Goal: Task Accomplishment & Management: Use online tool/utility

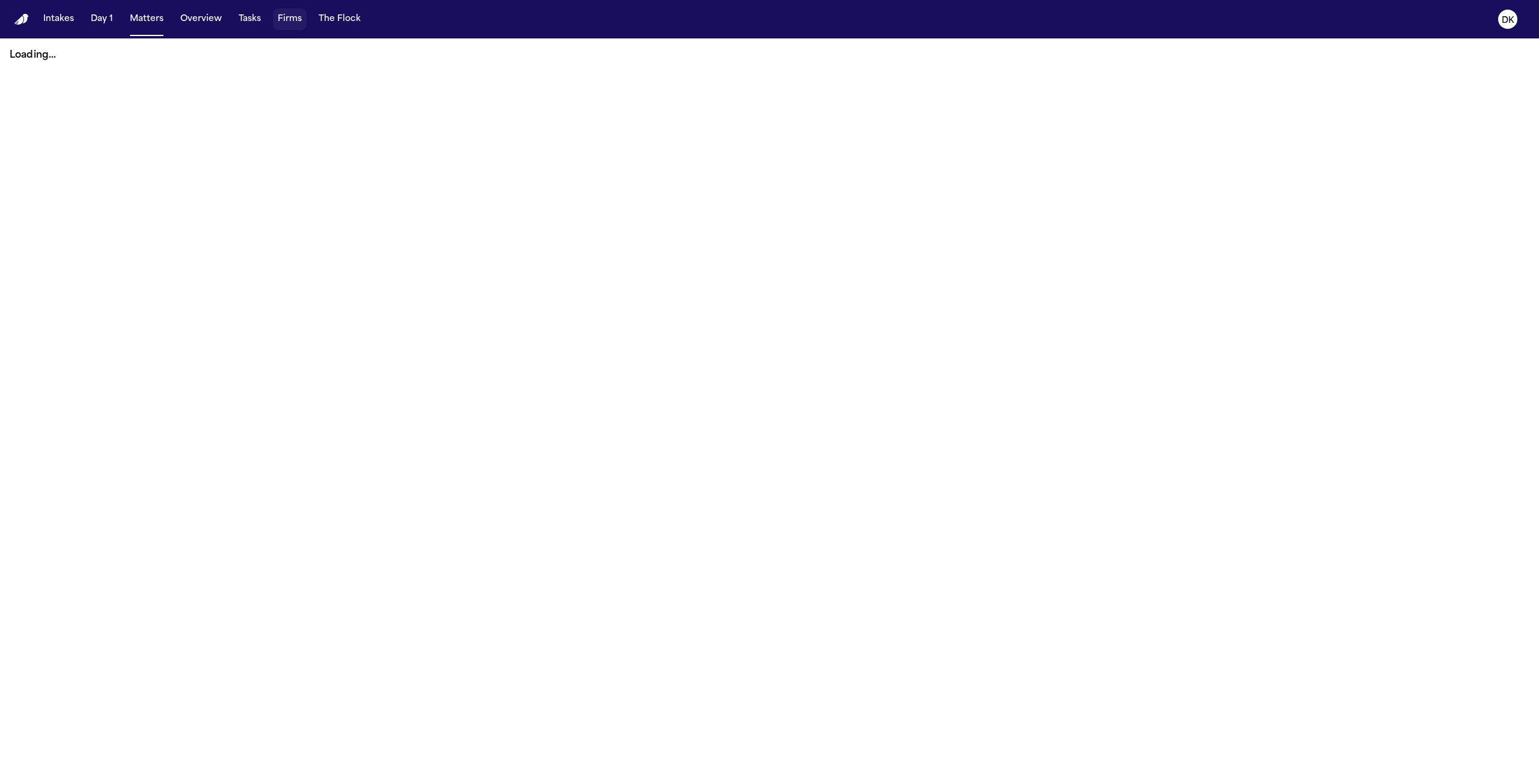
click at [292, 21] on button "Firms" at bounding box center [289, 19] width 34 height 21
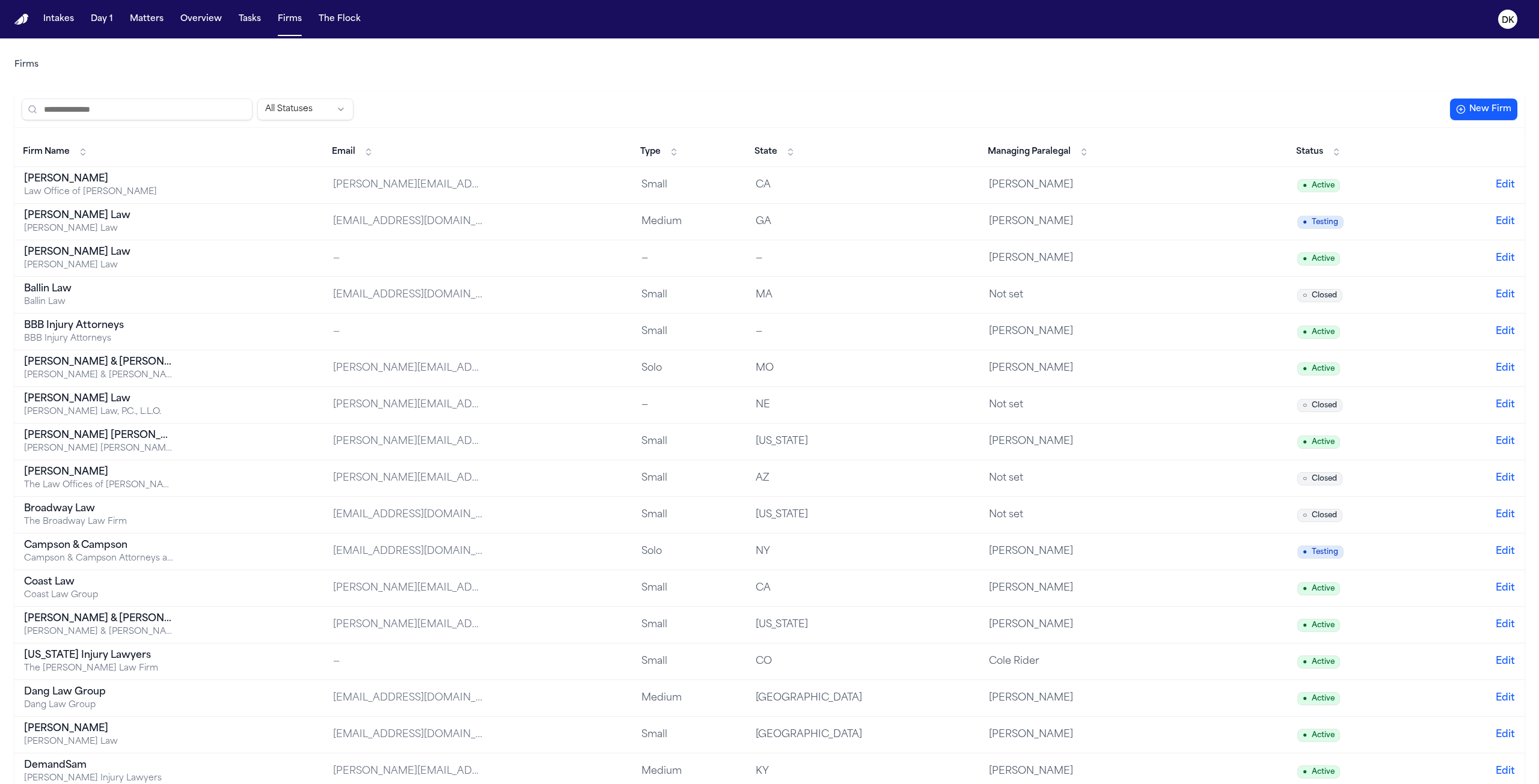
click at [176, 120] on input "search" at bounding box center [136, 109] width 231 height 21
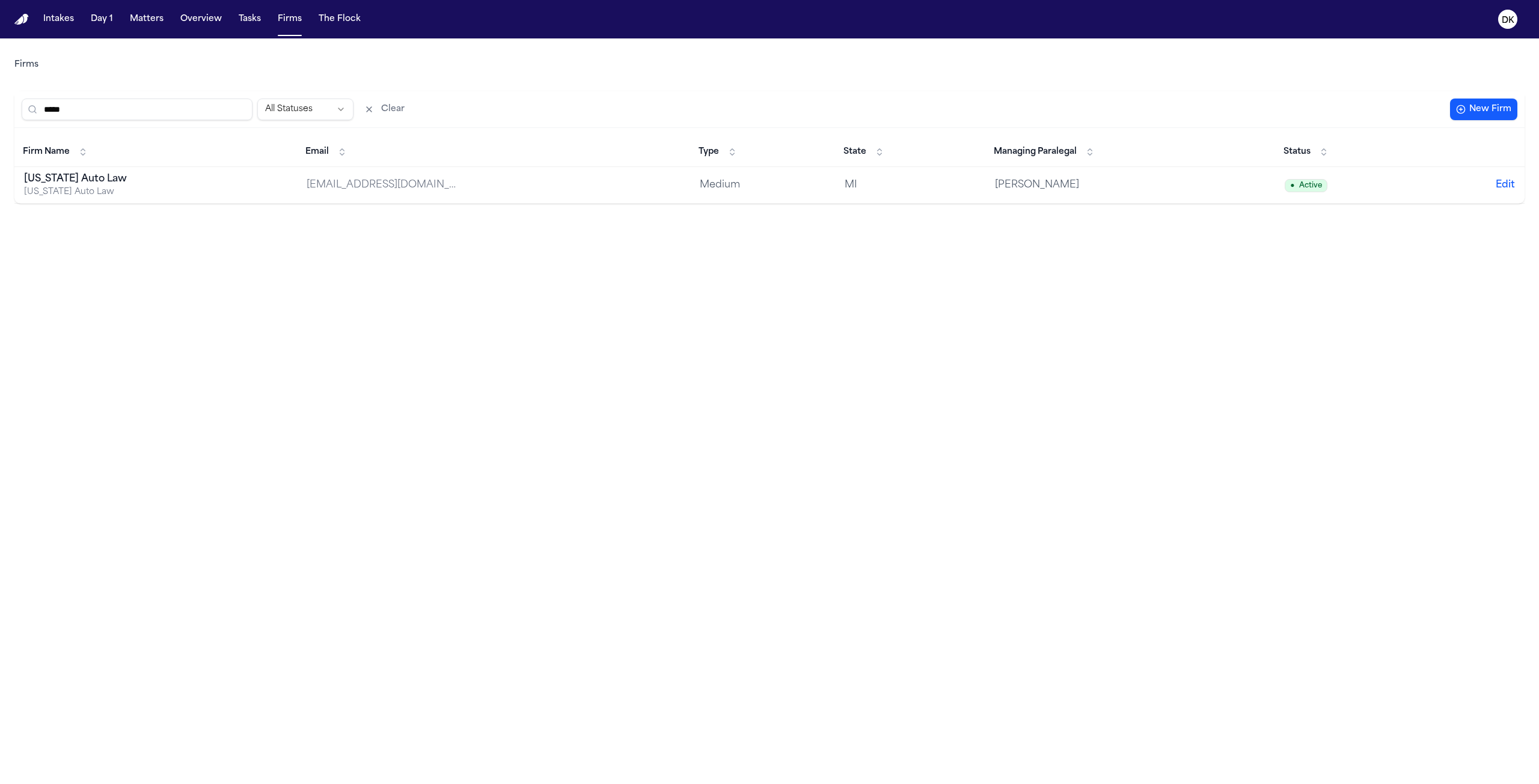
type input "*****"
click at [153, 195] on div "[US_STATE] Auto Law" at bounding box center [99, 192] width 150 height 12
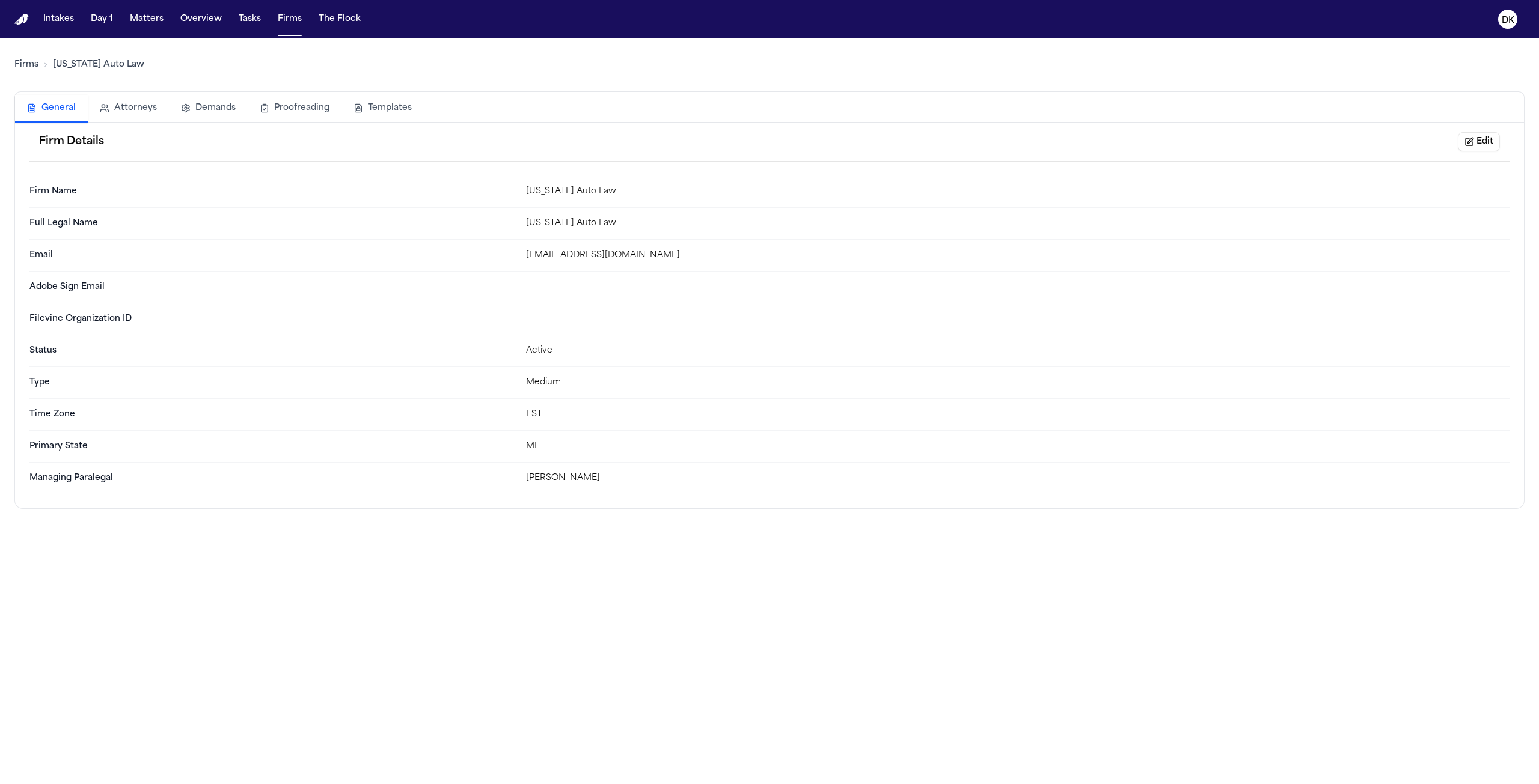
click at [360, 107] on button "Templates" at bounding box center [382, 108] width 82 height 26
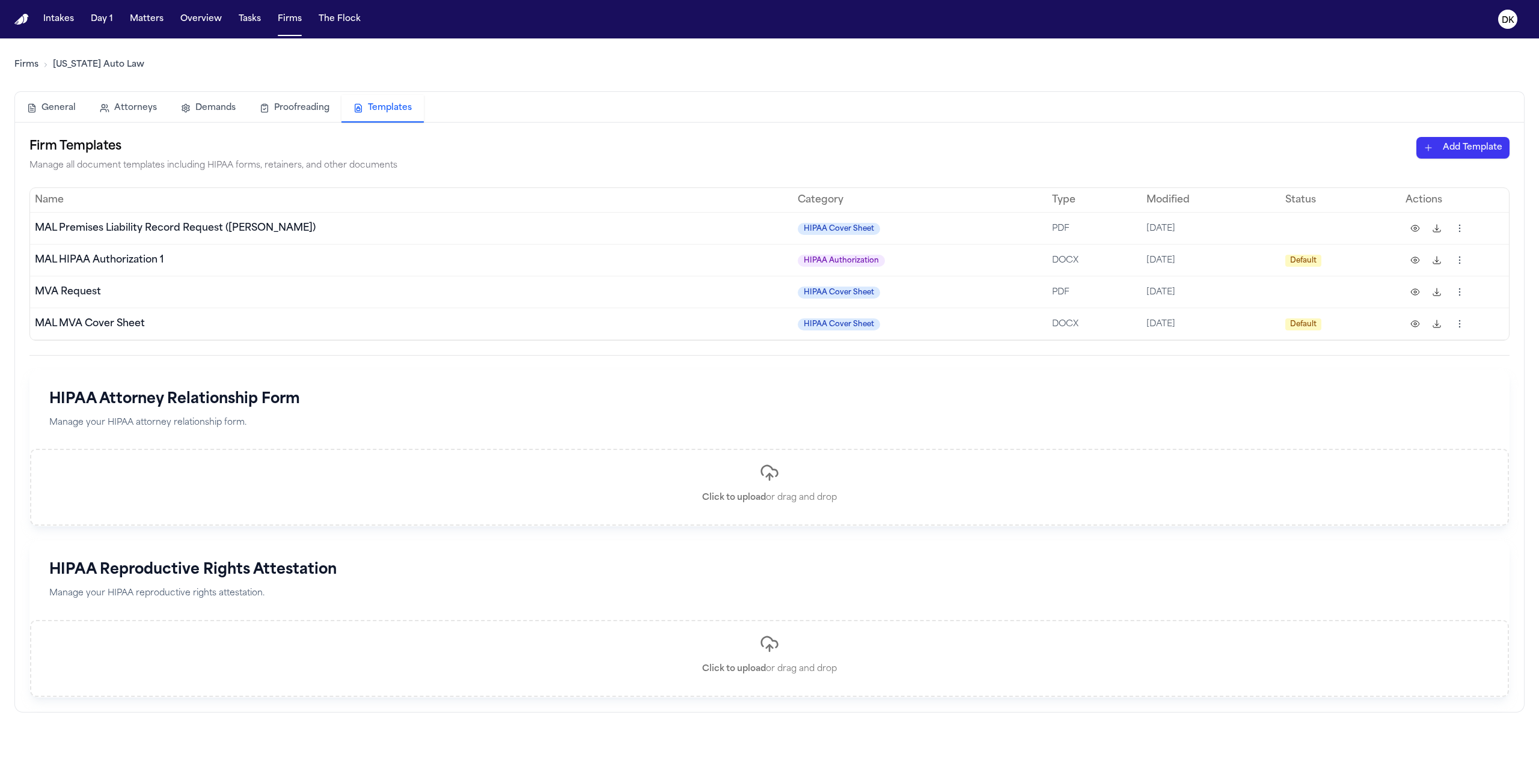
click at [1412, 318] on button at bounding box center [1415, 324] width 19 height 19
click at [1415, 320] on button at bounding box center [1415, 324] width 19 height 19
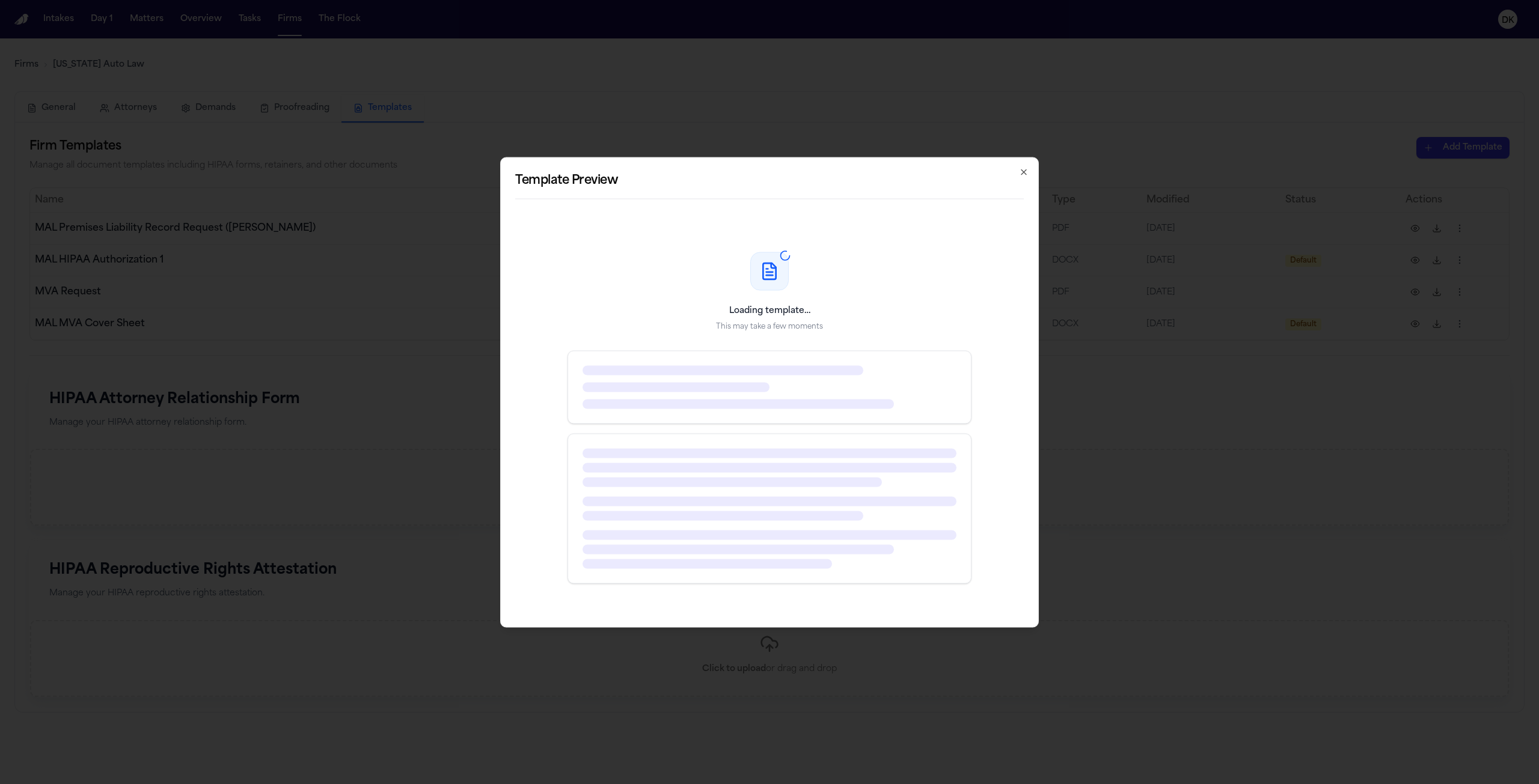
click at [862, 400] on div at bounding box center [738, 404] width 312 height 10
click at [858, 399] on div at bounding box center [738, 404] width 312 height 10
click at [858, 348] on div "Loading template… This may take a few moments" at bounding box center [769, 417] width 509 height 389
drag, startPoint x: 801, startPoint y: 300, endPoint x: 785, endPoint y: 300, distance: 16.0
click at [785, 300] on div "Loading template… This may take a few moments" at bounding box center [769, 417] width 509 height 389
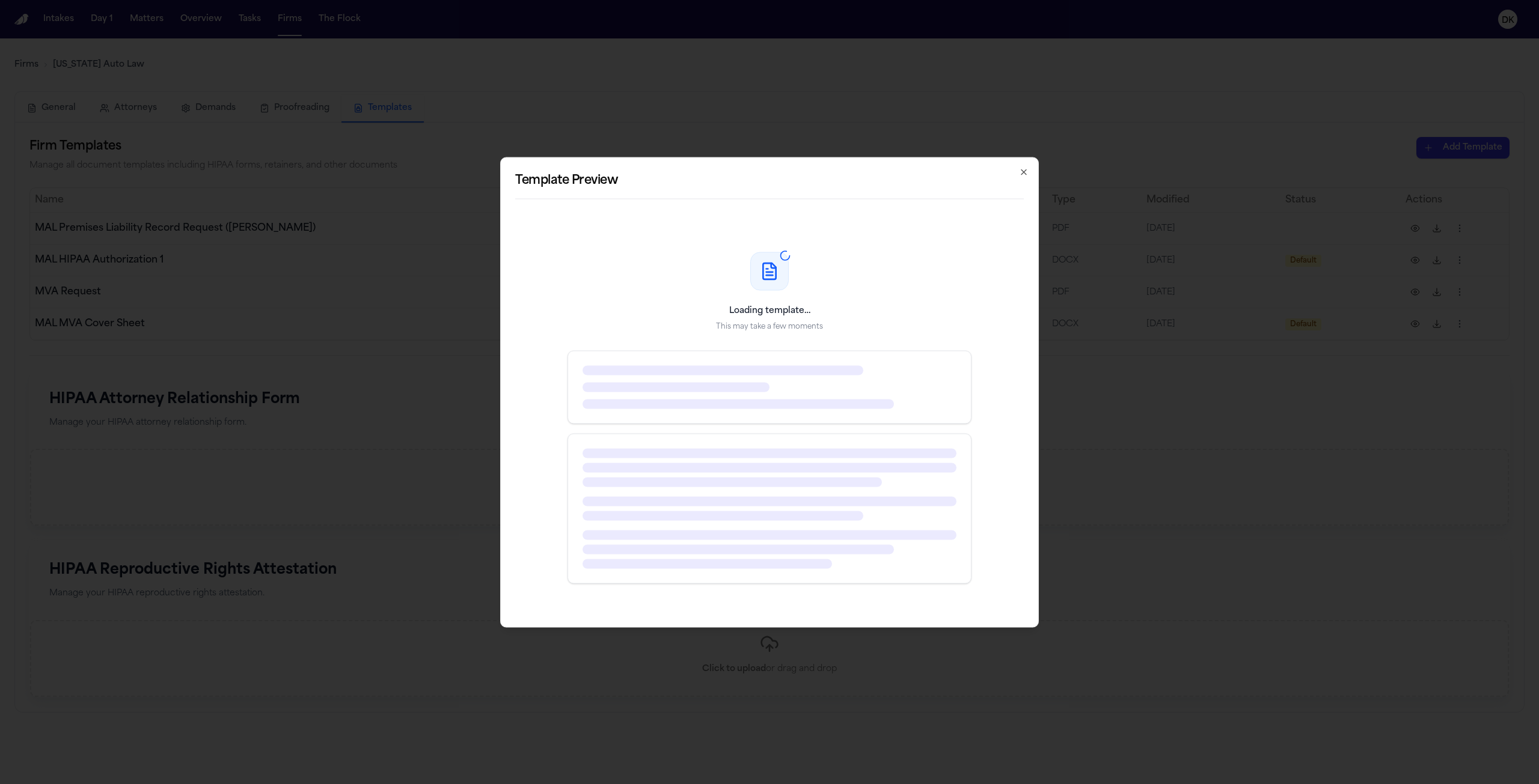
click at [782, 314] on p "Loading template…" at bounding box center [770, 310] width 81 height 12
click at [778, 327] on p "This may take a few moments" at bounding box center [769, 327] width 107 height 10
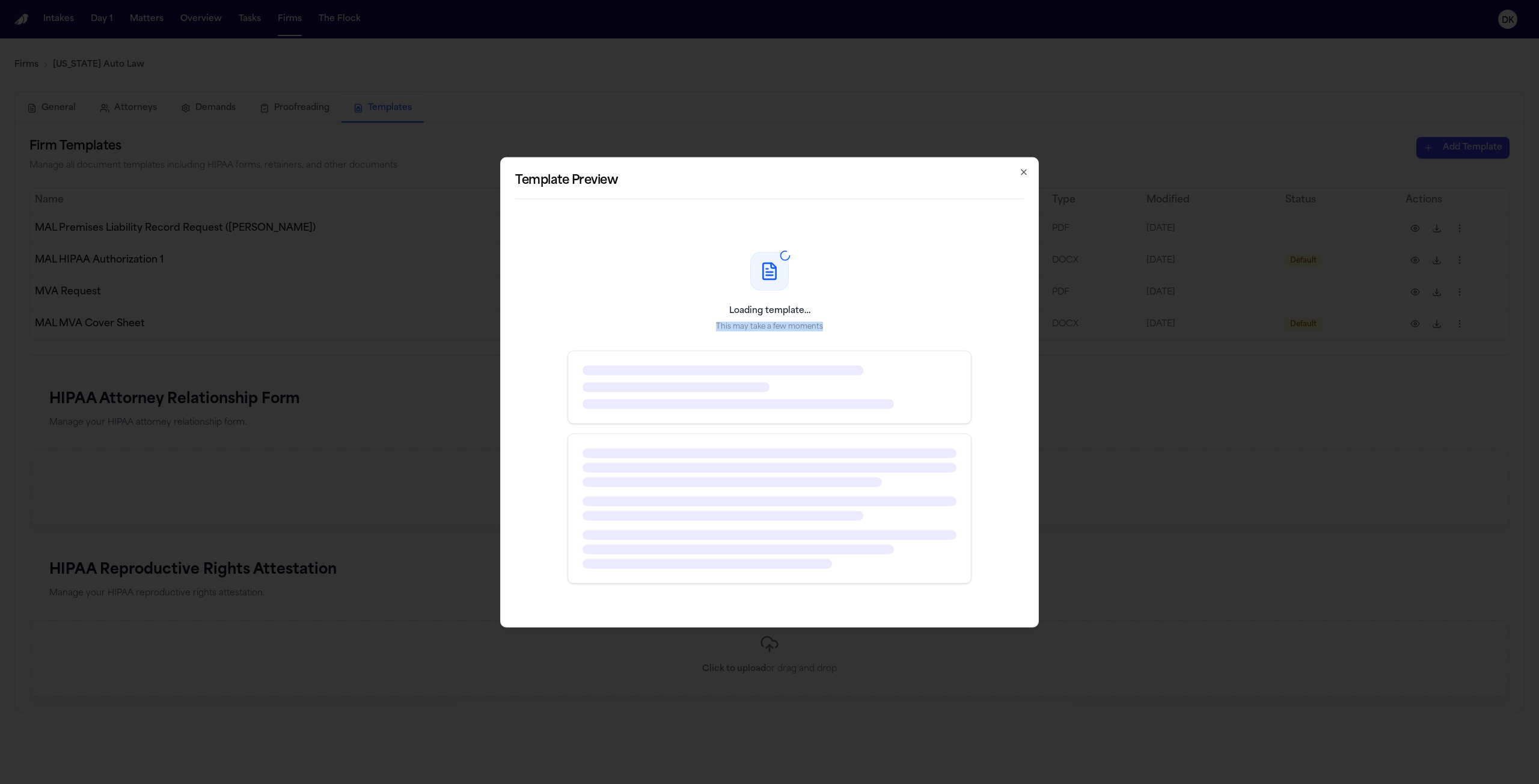
click at [778, 327] on p "This may take a few moments" at bounding box center [769, 327] width 107 height 10
click at [777, 313] on p "Loading template…" at bounding box center [770, 310] width 81 height 12
click at [777, 329] on p "This may take a few moments" at bounding box center [769, 327] width 107 height 10
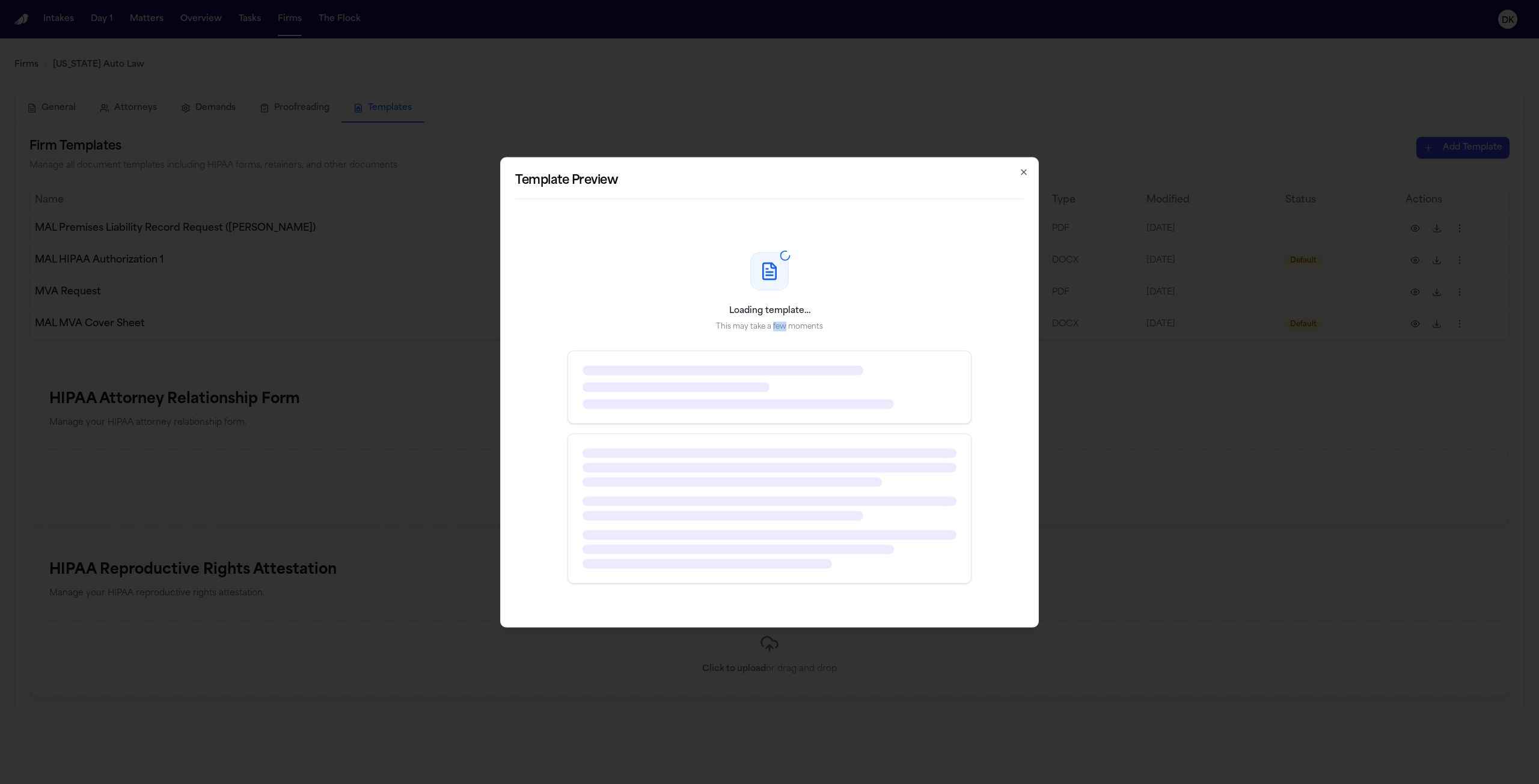
click at [777, 329] on p "This may take a few moments" at bounding box center [769, 327] width 107 height 10
click at [777, 311] on p "Loading template…" at bounding box center [770, 310] width 81 height 12
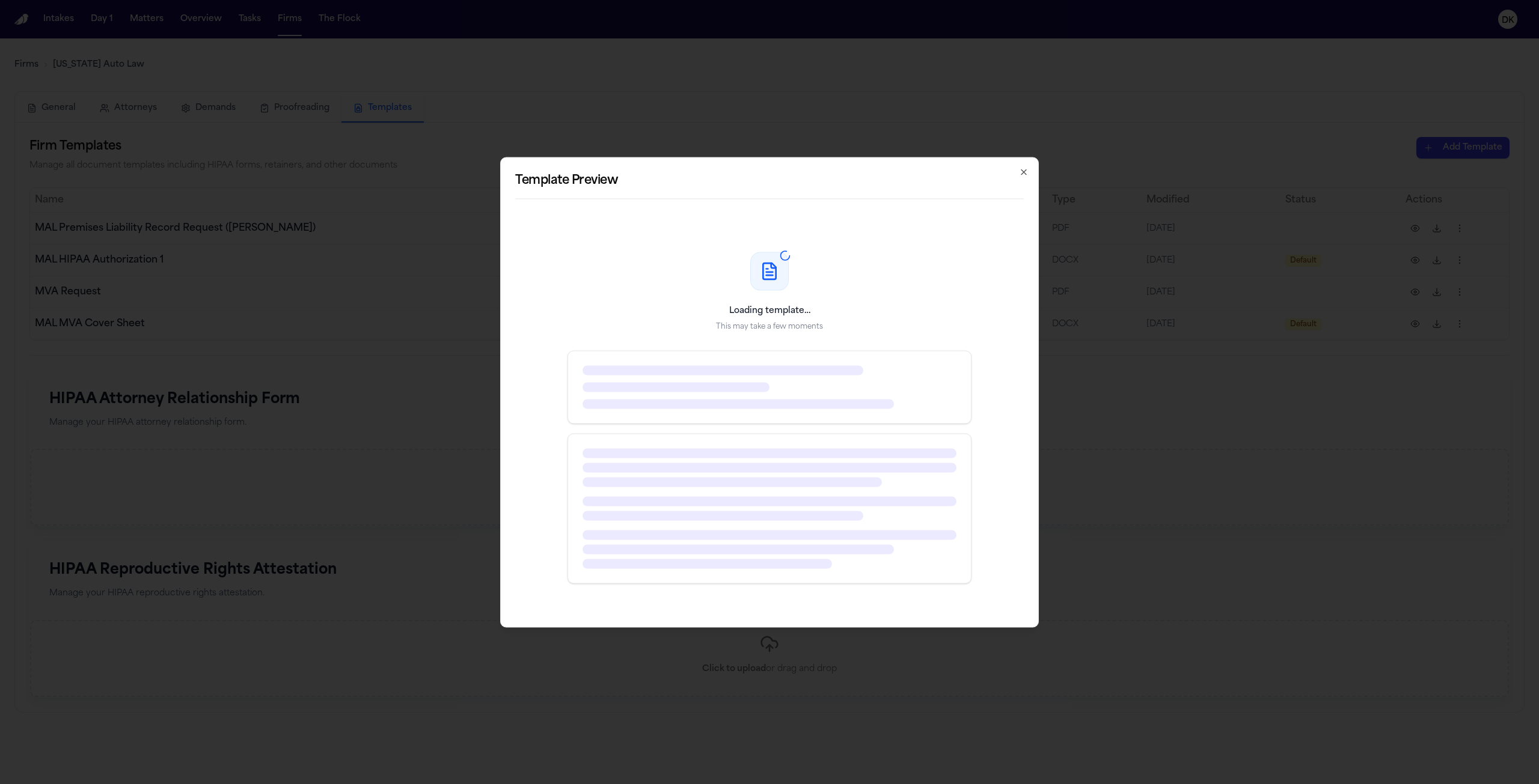
click at [776, 329] on p "This may take a few moments" at bounding box center [769, 327] width 107 height 10
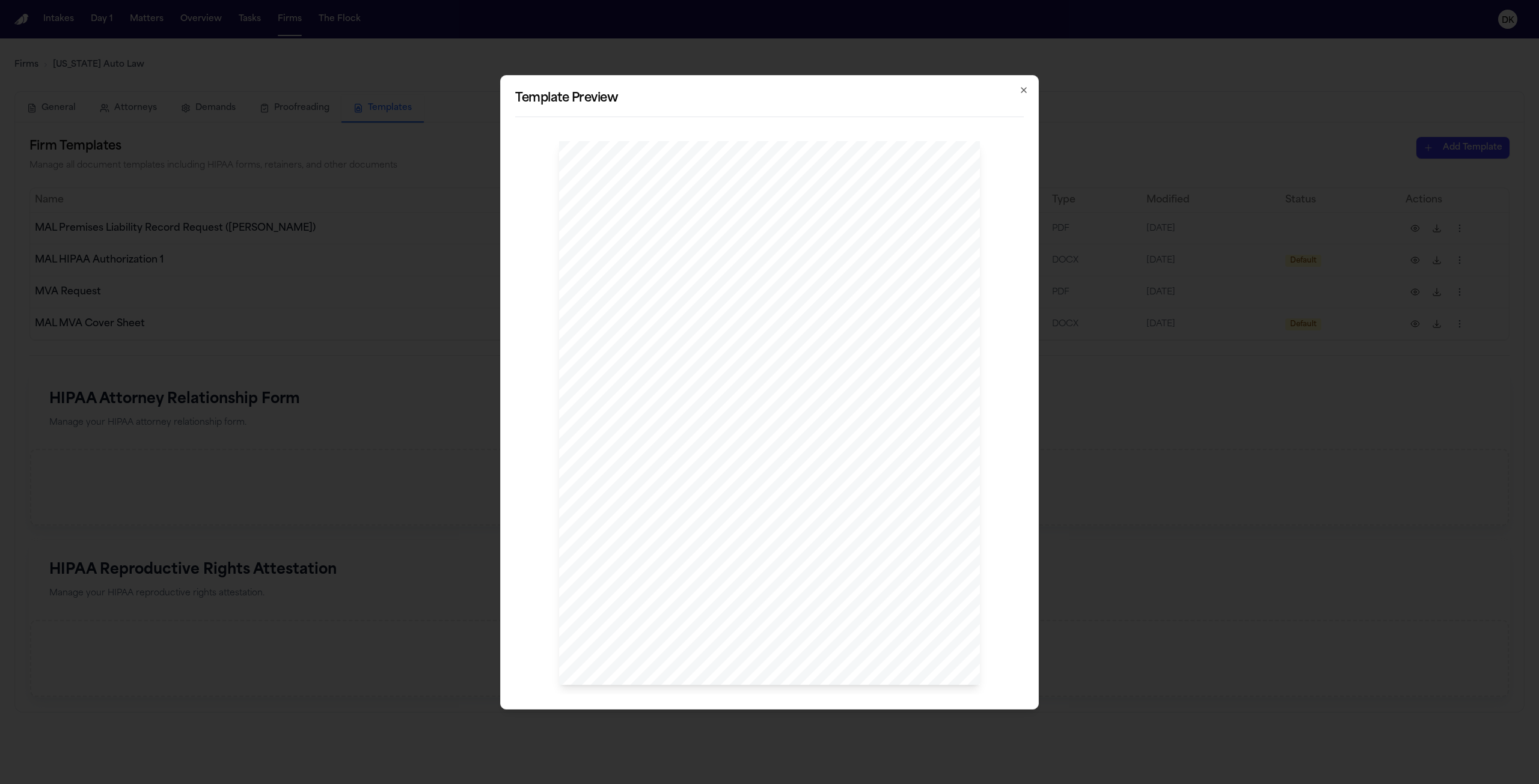
click at [795, 373] on div "[DOMAIN_NAME] [STREET_ADDRESS] 1 - 800 - 968 - 1001 [DATE] SENT VIA FAX : (123)…" at bounding box center [769, 413] width 421 height 544
click at [797, 373] on div "[DOMAIN_NAME] [STREET_ADDRESS] 1 - 800 - 968 - 1001 [DATE] SENT VIA FAX : (123)…" at bounding box center [769, 413] width 421 height 544
click at [752, 358] on span "-" at bounding box center [751, 356] width 3 height 8
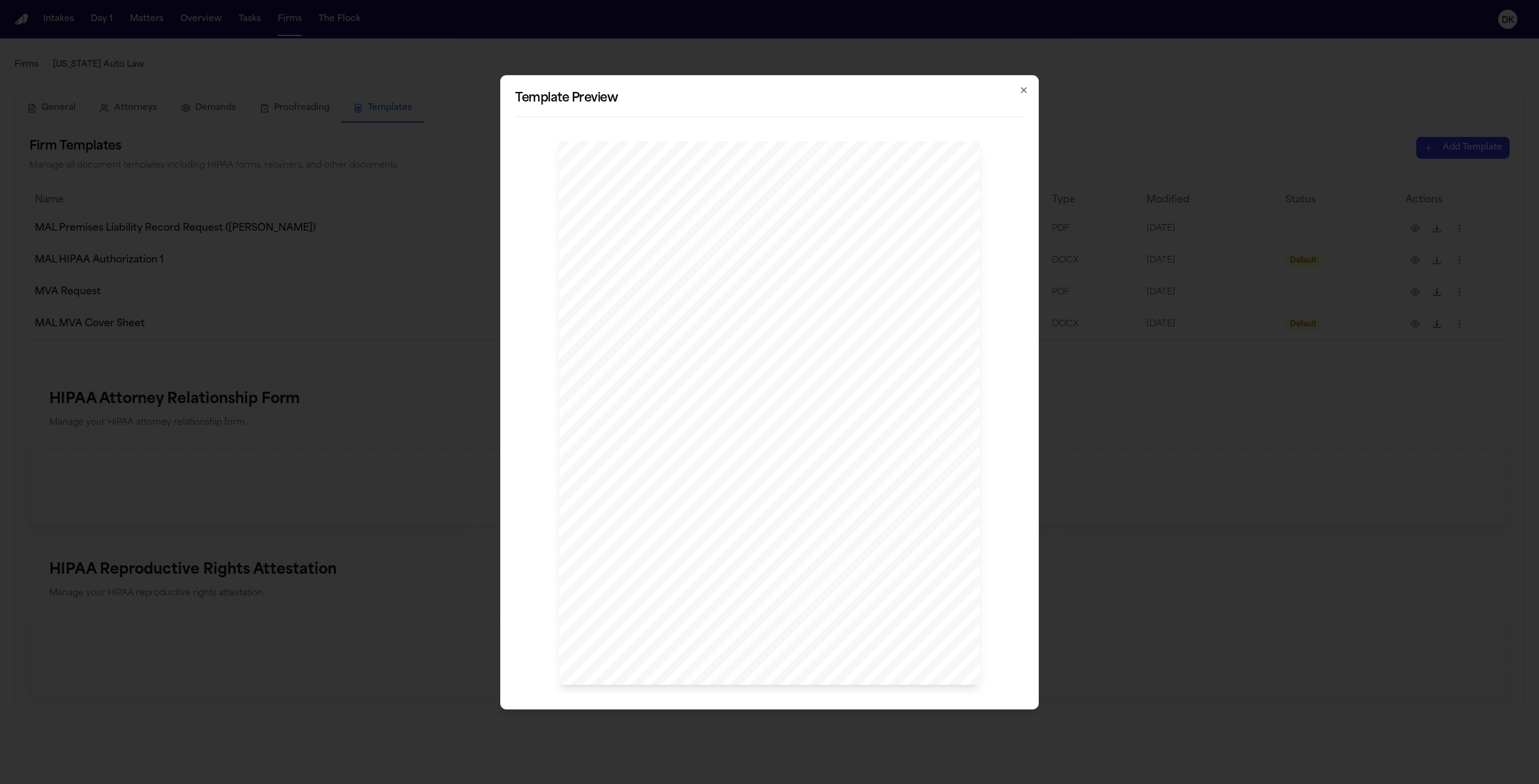
click at [752, 358] on span "-" at bounding box center [751, 356] width 3 height 8
click at [710, 456] on span "Diagnostic and imaging reports" at bounding box center [685, 458] width 104 height 8
drag, startPoint x: 784, startPoint y: 583, endPoint x: 700, endPoint y: 435, distance: 170.2
click at [702, 442] on div "[DOMAIN_NAME] [STREET_ADDRESS] 1 - 800 - 968 - 1001 [DATE] SENT VIA FAX : (123)…" at bounding box center [769, 413] width 421 height 544
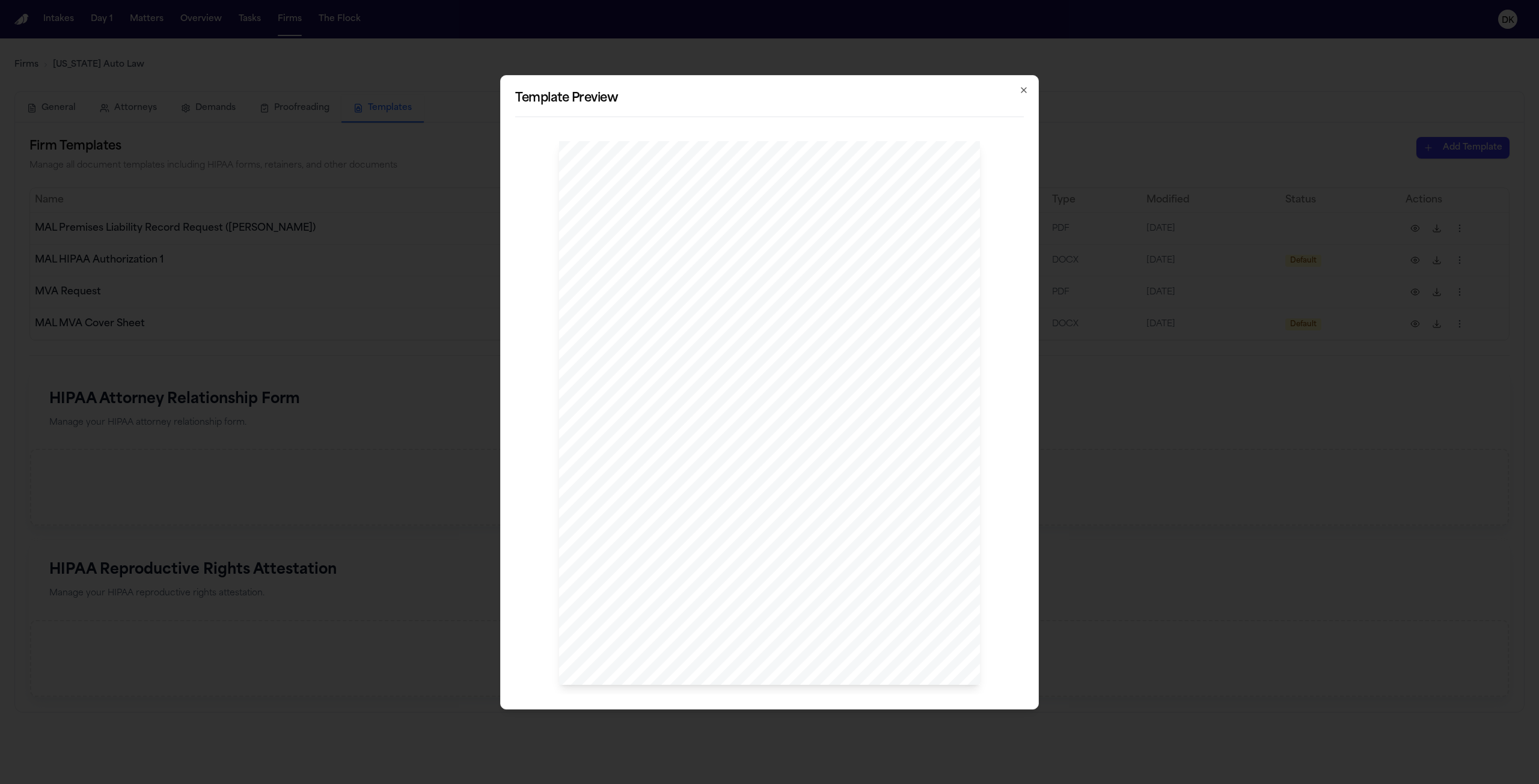
click at [697, 427] on span "Itemized physician billing statements" at bounding box center [695, 430] width 123 height 8
click at [741, 519] on span "format. Please inform us of any applicable fees before processing the request." at bounding box center [737, 521] width 256 height 8
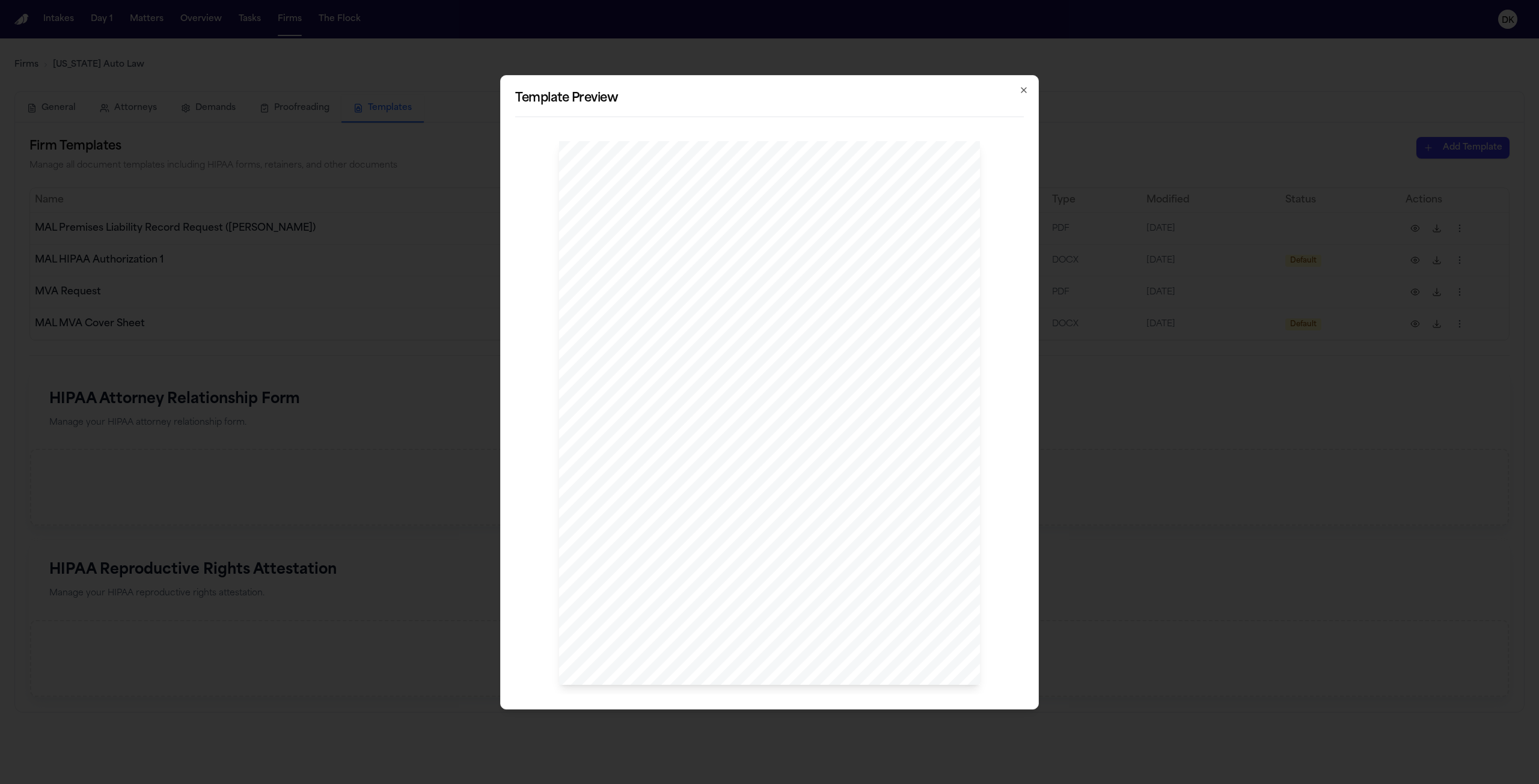
click at [741, 519] on span "format. Please inform us of any applicable fees before processing the request." at bounding box center [737, 521] width 256 height 8
click at [740, 420] on div "[DOMAIN_NAME] [STREET_ADDRESS] 1 - 800 - 968 - 1001 [DATE] SENT VIA FAX : (123)…" at bounding box center [769, 413] width 421 height 544
click at [765, 509] on span "release of these records. If available, we request the records in electronic" at bounding box center [728, 511] width 240 height 8
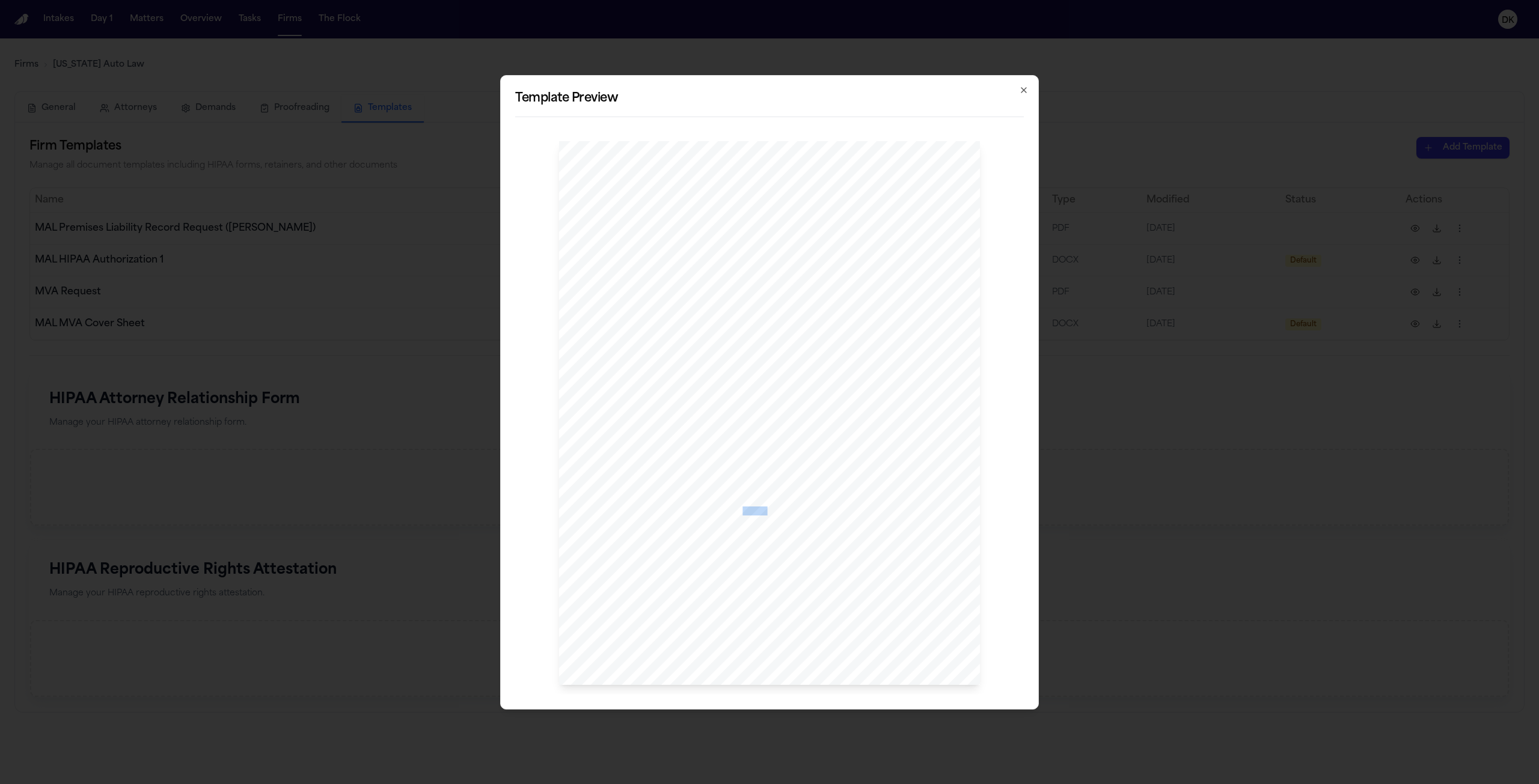
click at [765, 509] on span "release of these records. If available, we request the records in electronic" at bounding box center [728, 511] width 240 height 8
click at [738, 393] on span "I am writing to request copies of itemized bill for our client," at bounding box center [707, 396] width 198 height 8
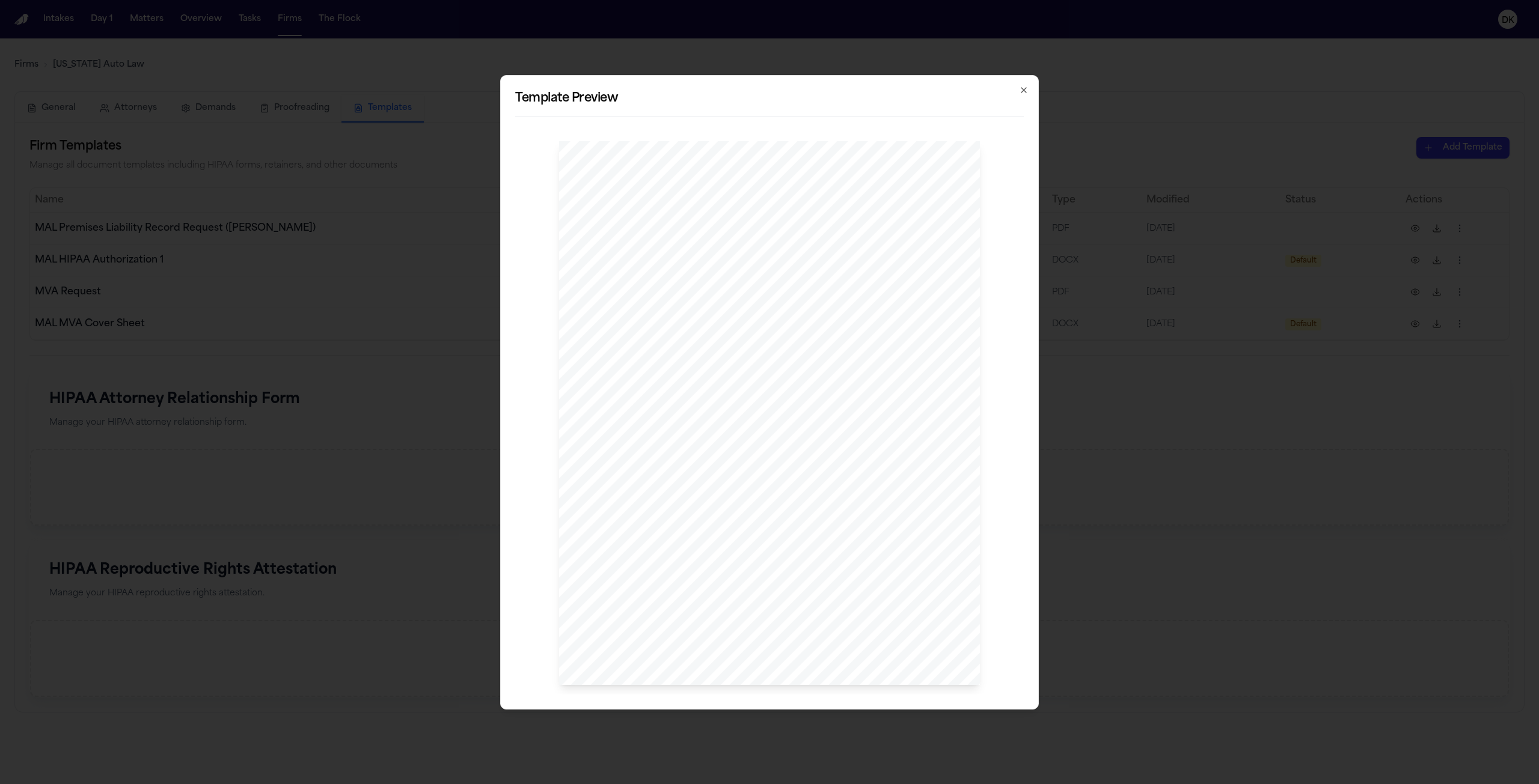
click at [748, 503] on span "compliant authorization form permitting the" at bounding box center [778, 502] width 145 height 8
click at [732, 349] on span "03" at bounding box center [733, 347] width 8 height 8
click at [740, 363] on div "[DOMAIN_NAME] [STREET_ADDRESS] 1 - 800 - 968 - 1001 [DATE] SENT VIA FAX : (123)…" at bounding box center [769, 413] width 421 height 544
click at [1028, 87] on icon "button" at bounding box center [1023, 90] width 10 height 10
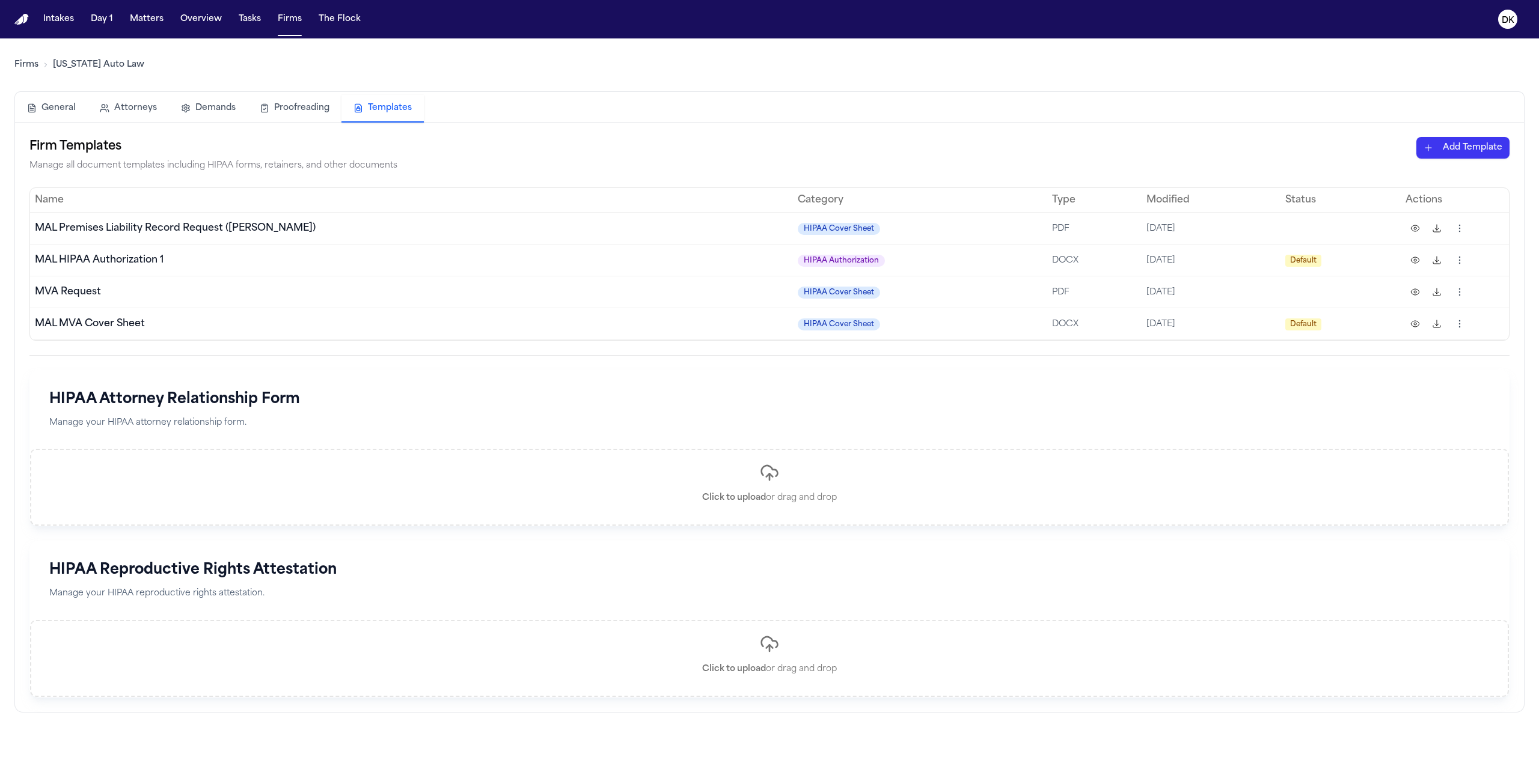
click at [1473, 149] on html "Intakes Day 1 Matters Overview Tasks Firms The Flock DK Firms [US_STATE] Auto L…" at bounding box center [769, 392] width 1539 height 784
click at [1454, 178] on div "HIPAA Cover Sheet" at bounding box center [1442, 173] width 129 height 19
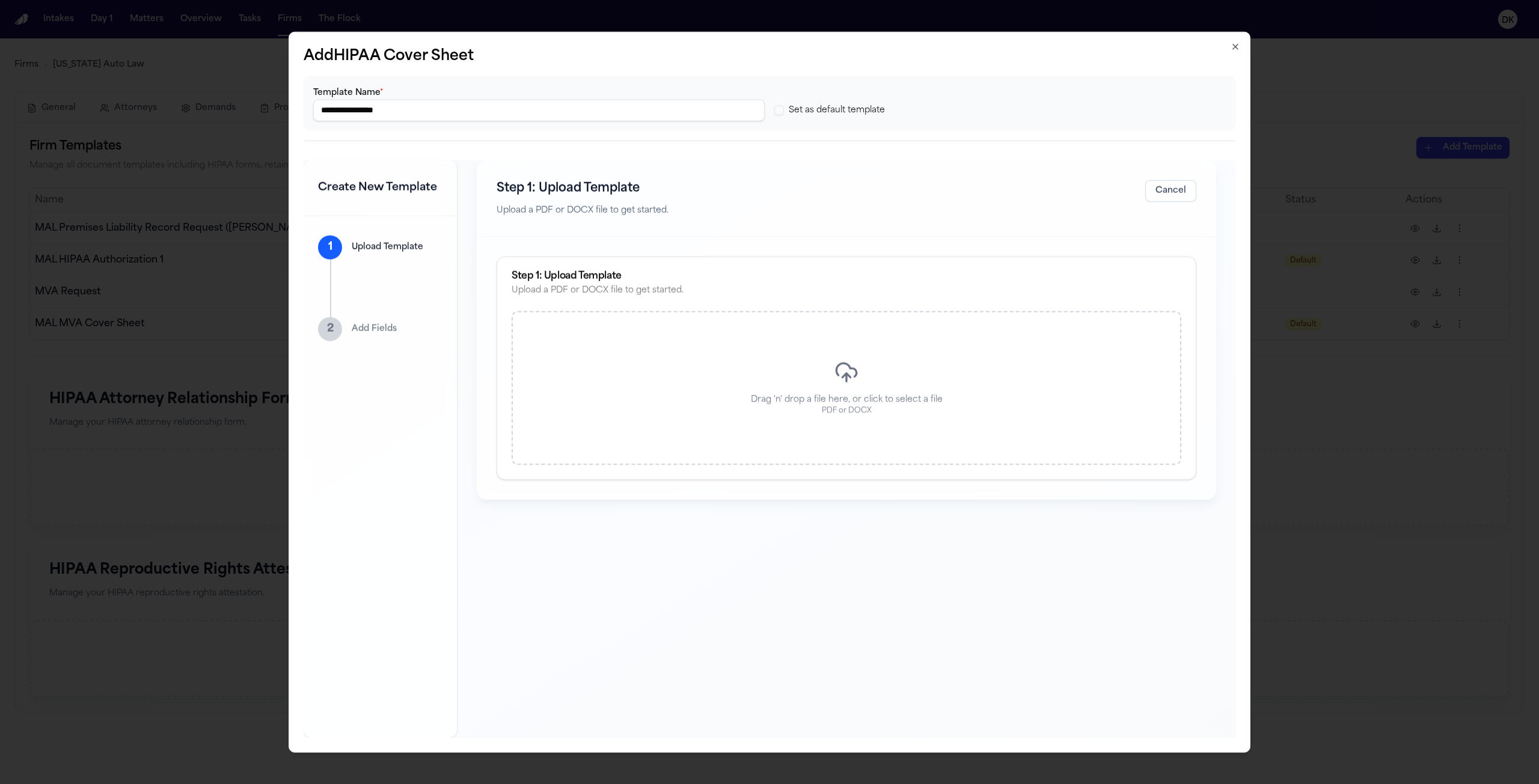
click at [658, 382] on div "Drag 'n' drop a file here, or click to select a file PDF or DOCX" at bounding box center [846, 388] width 670 height 154
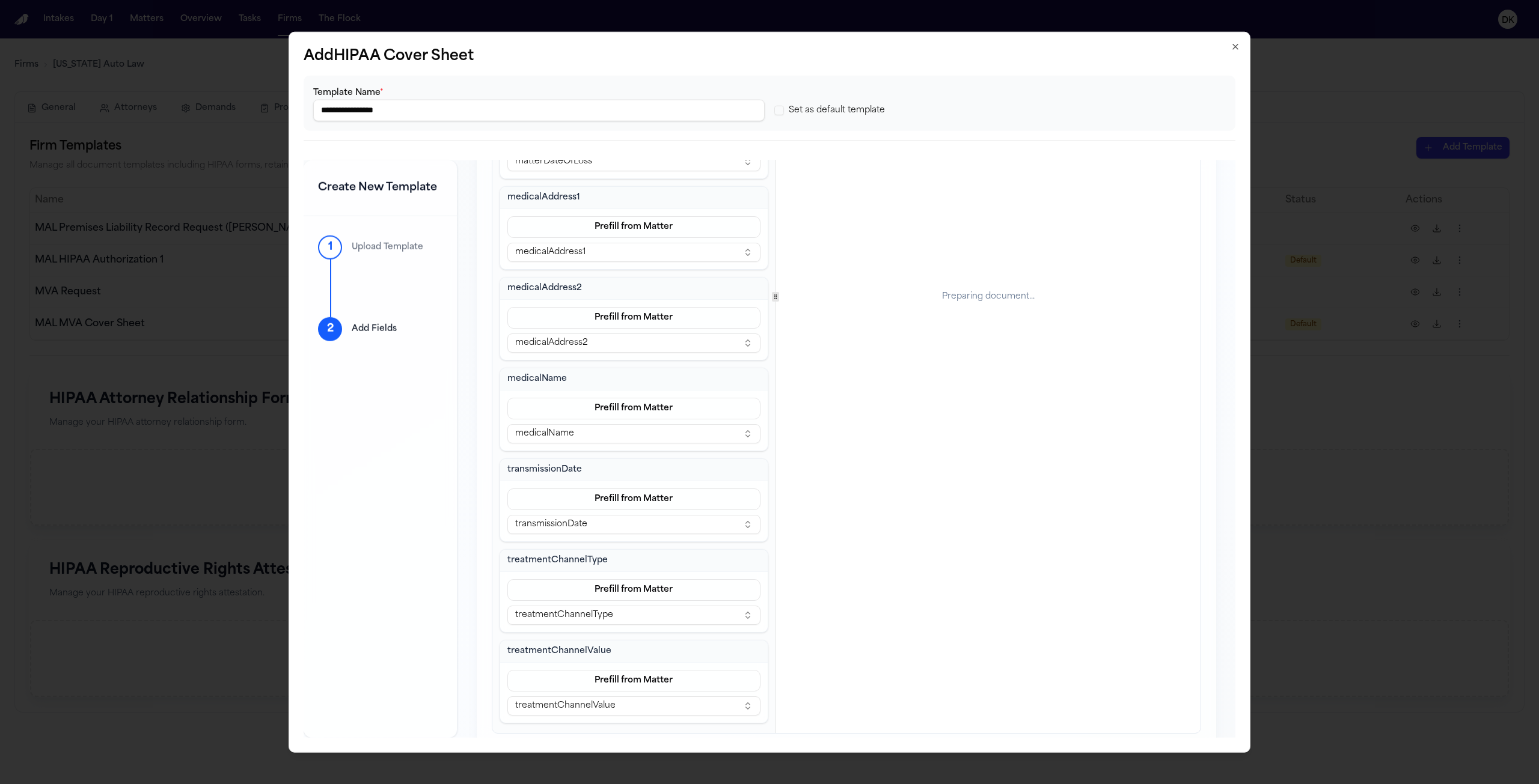
scroll to position [112, 0]
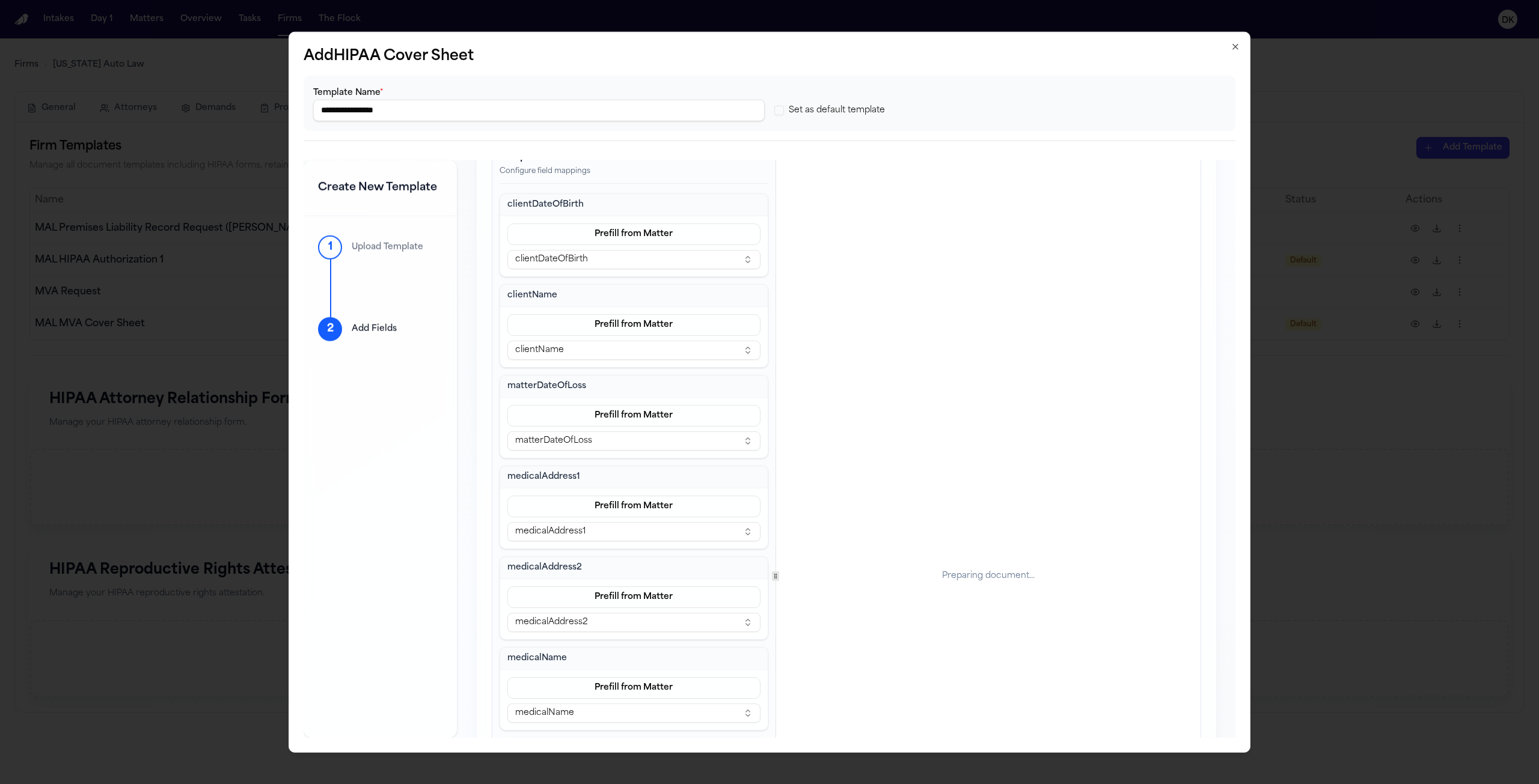
click at [520, 118] on input "**********" at bounding box center [538, 110] width 451 height 21
click at [519, 118] on input "**********" at bounding box center [538, 110] width 451 height 21
click at [788, 114] on div "Set as default template" at bounding box center [829, 110] width 110 height 12
click at [783, 112] on button "Set as default template" at bounding box center [779, 110] width 10 height 10
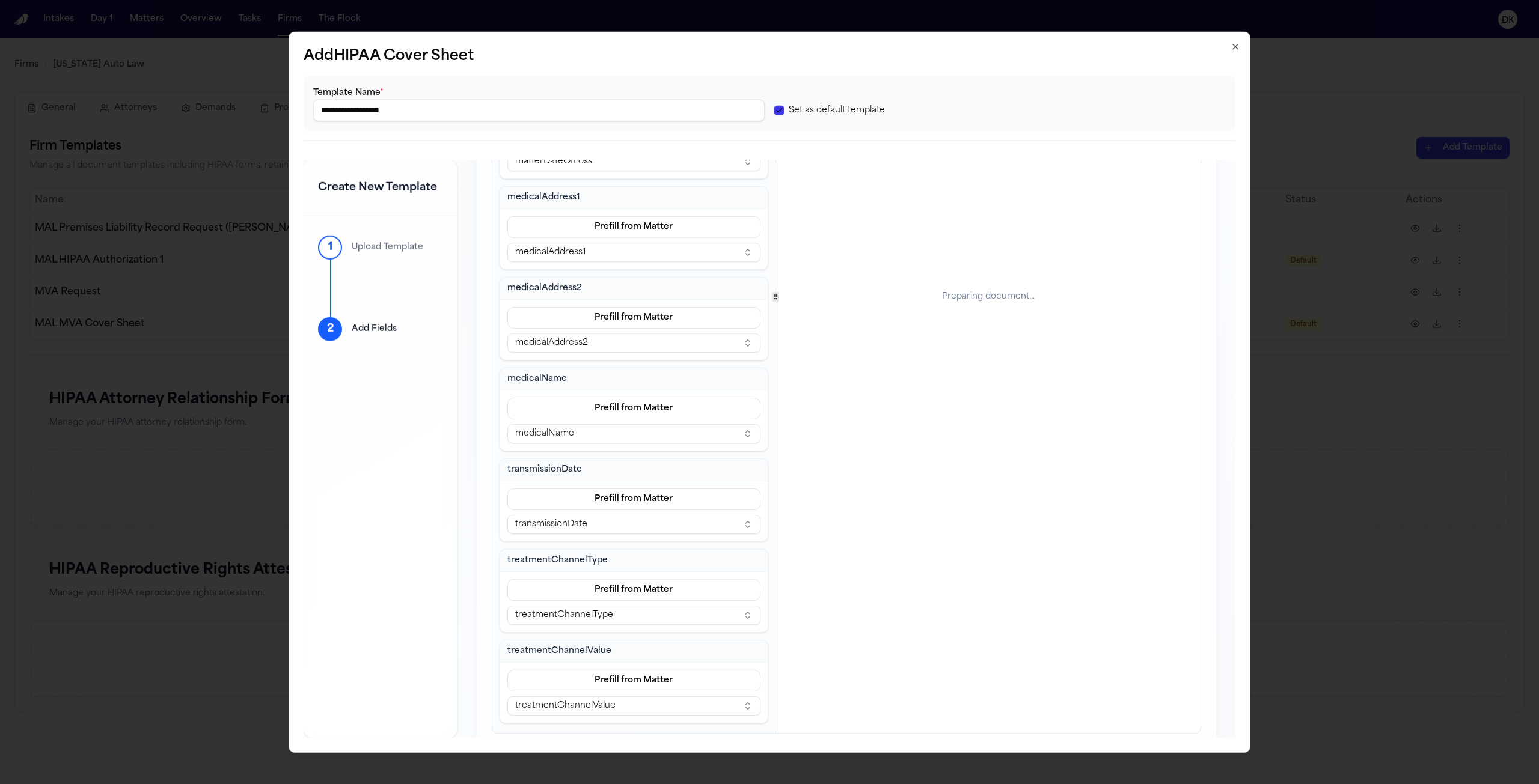
scroll to position [112, 0]
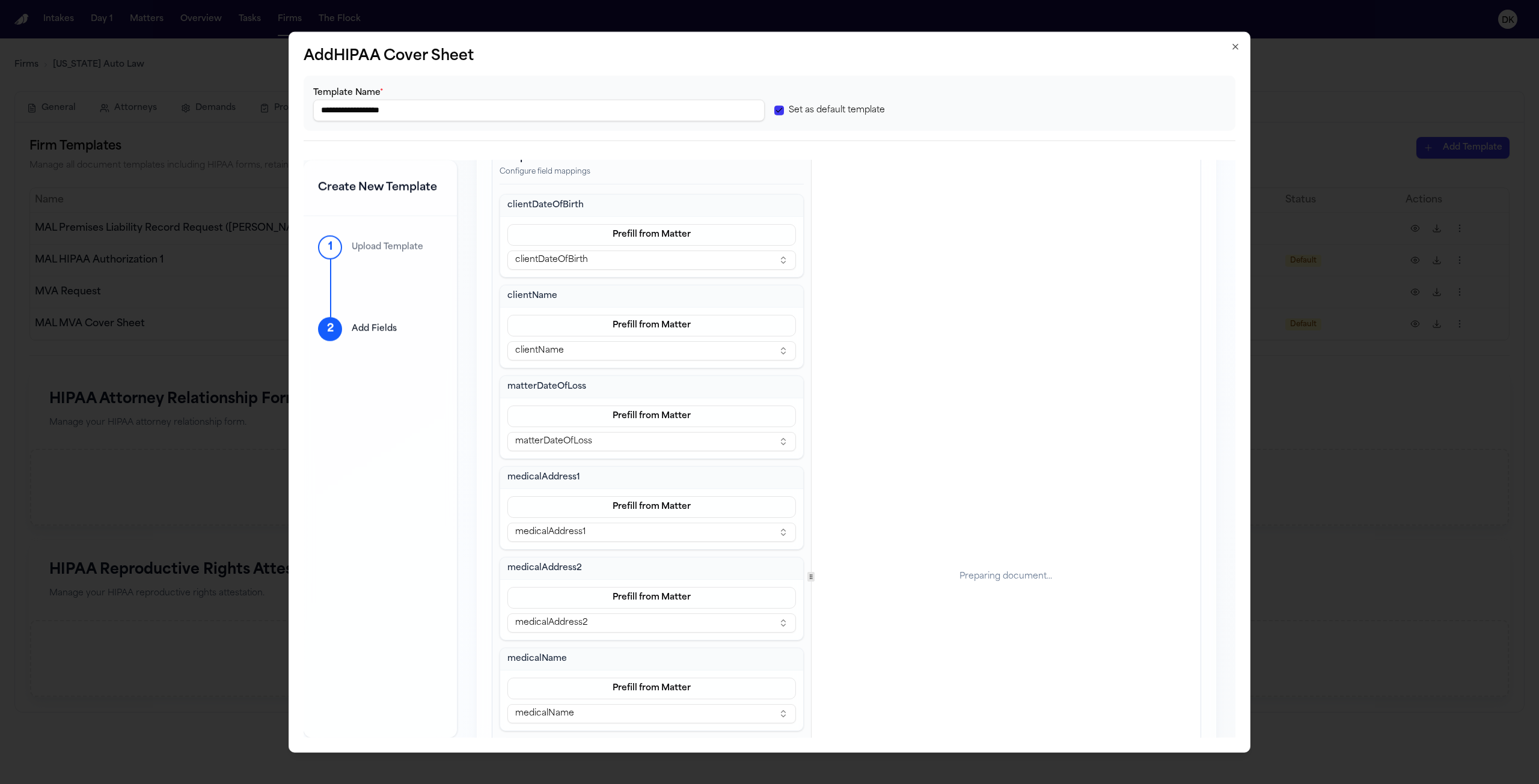
click at [802, 541] on div "Template Fields Configure field mappings clientDateOfBirth Prefill from Matter …" at bounding box center [846, 577] width 708 height 872
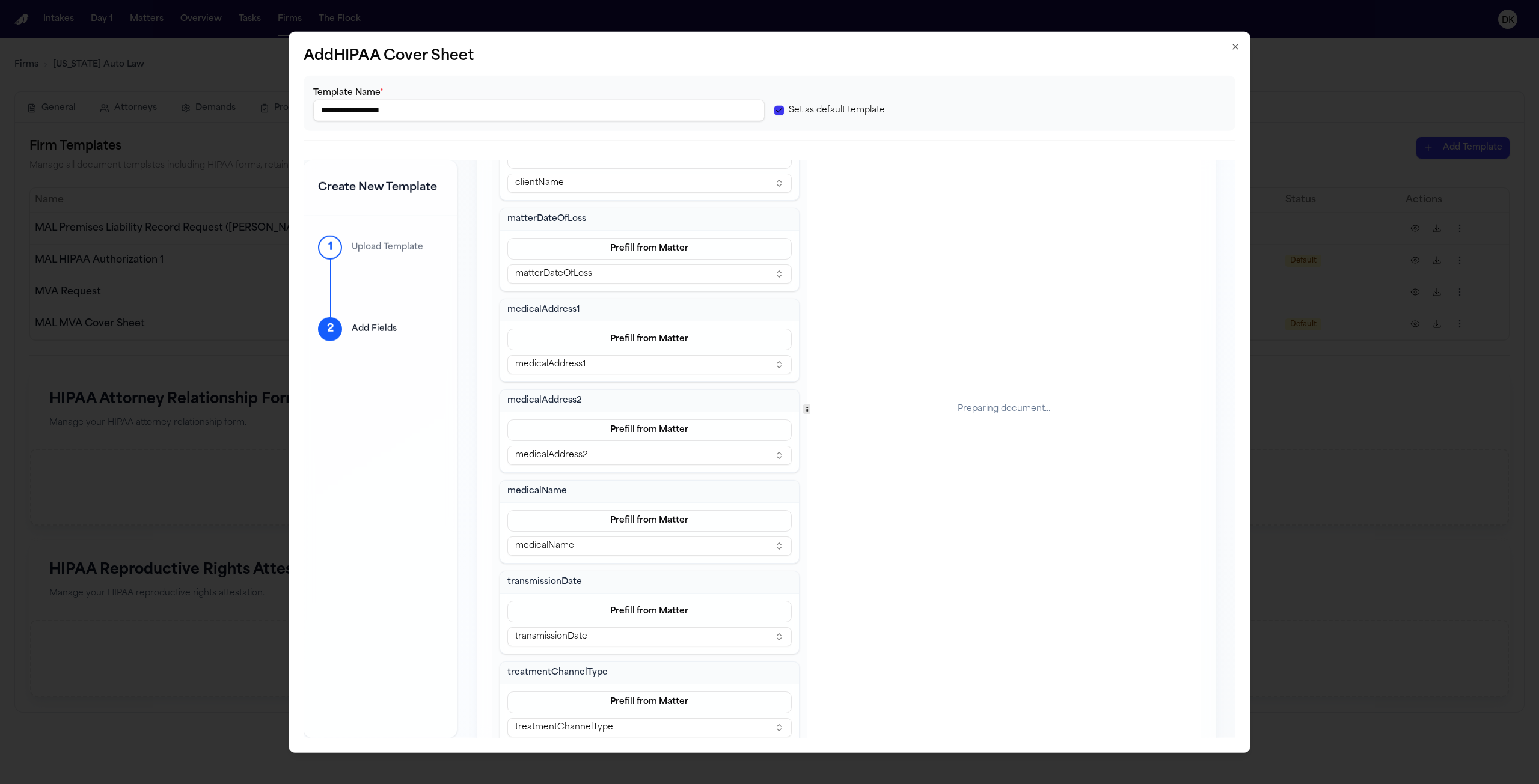
scroll to position [392, 0]
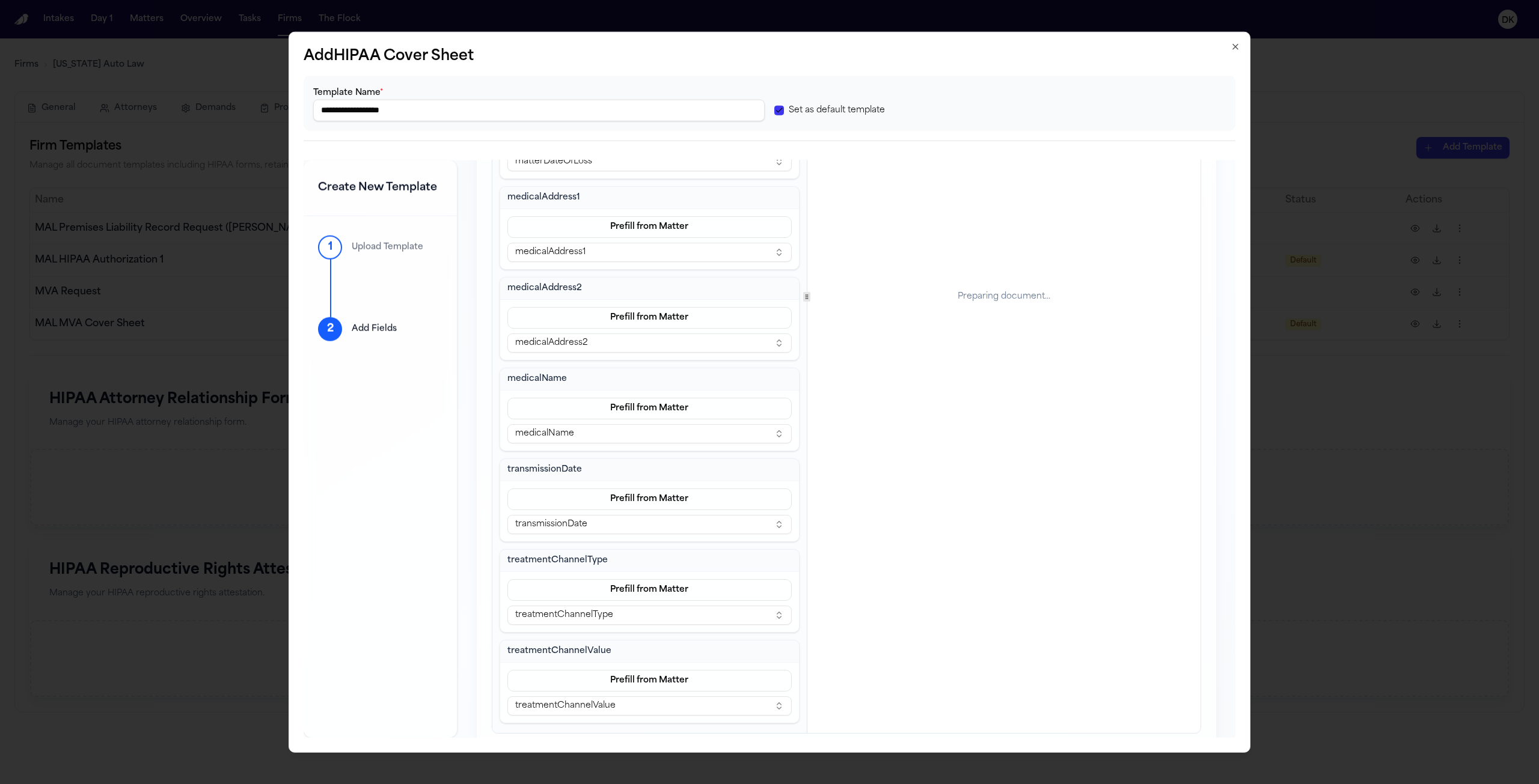
click at [686, 121] on div "**********" at bounding box center [769, 103] width 932 height 55
click at [688, 105] on input "**********" at bounding box center [538, 110] width 451 height 21
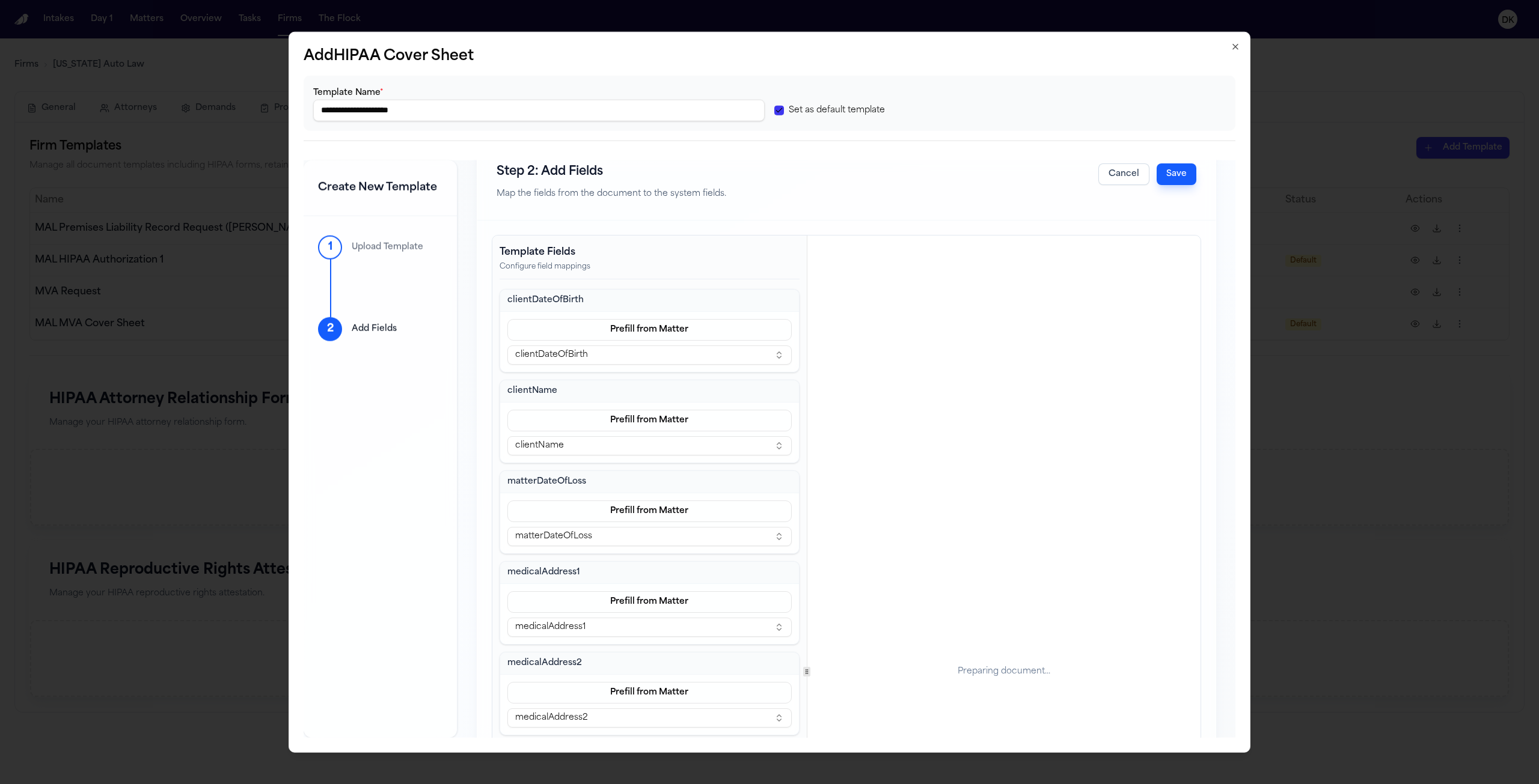
scroll to position [0, 0]
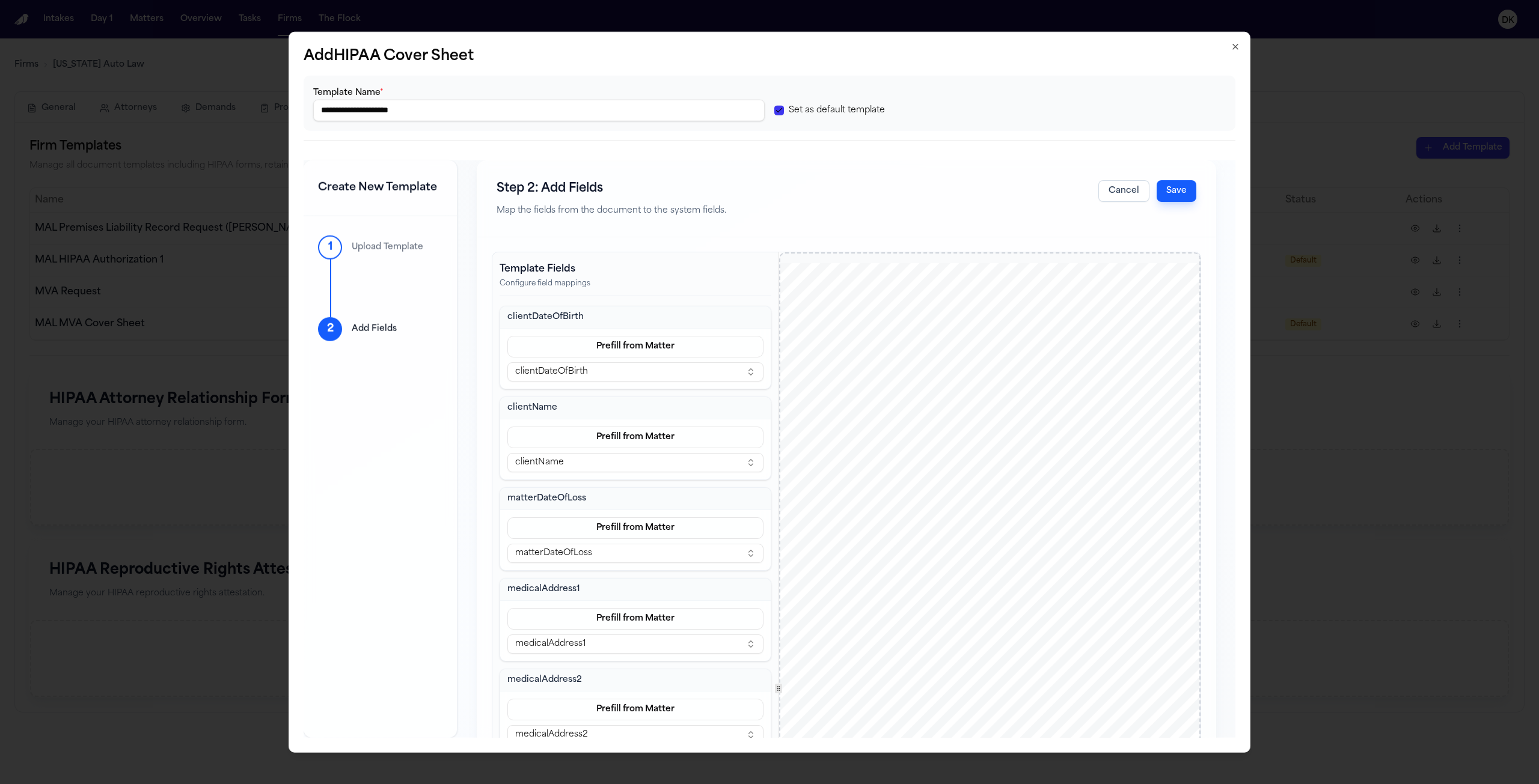
click at [776, 612] on div "Template Fields Configure field mappings clientDateOfBirth Prefill from Matter …" at bounding box center [846, 688] width 708 height 872
type input "**********"
click at [1174, 190] on button "Save" at bounding box center [1176, 190] width 40 height 21
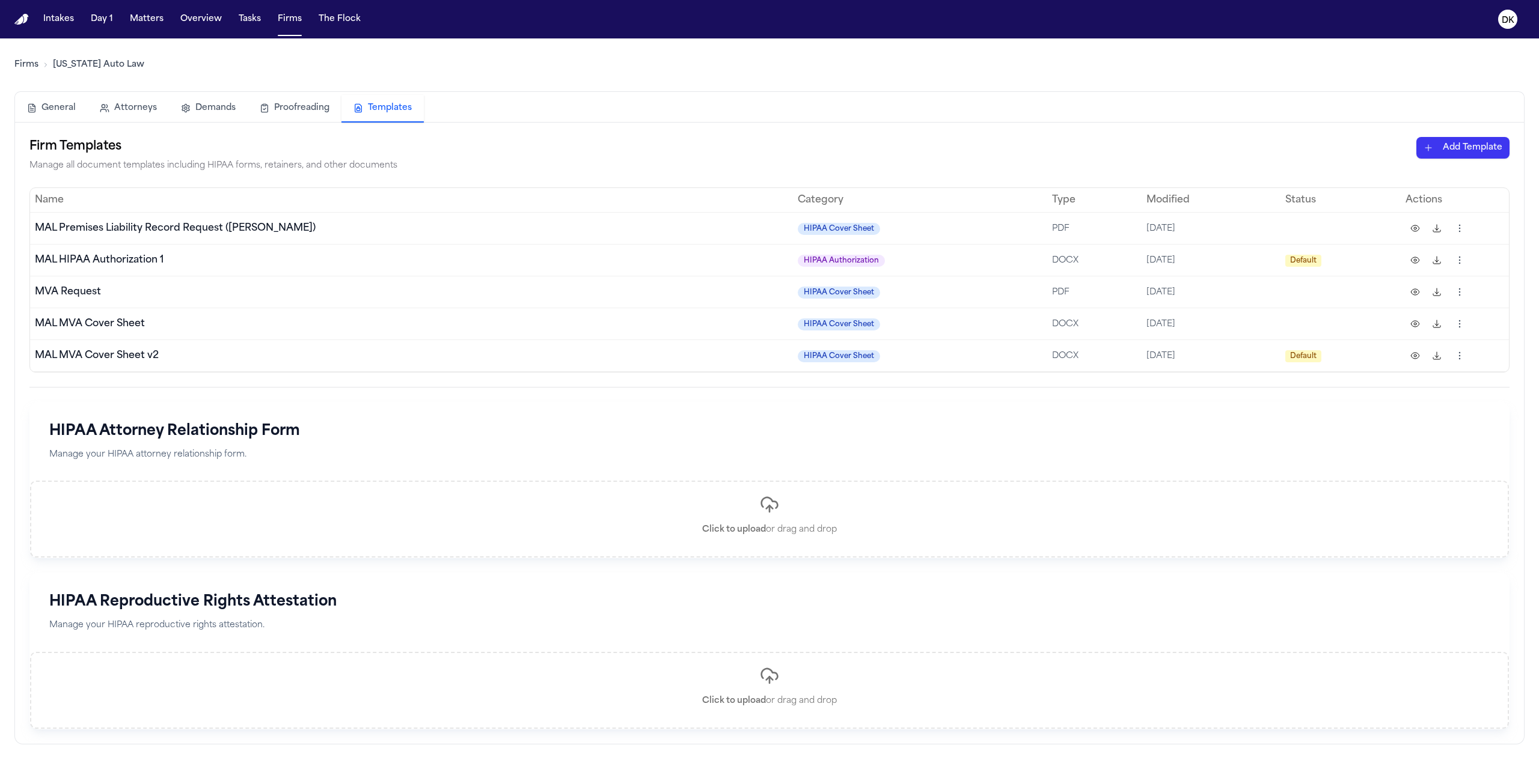
click at [1159, 465] on div "HIPAA Attorney Relationship Form Manage your HIPAA attorney relationship form." at bounding box center [769, 442] width 1478 height 79
click at [1471, 148] on html "Intakes Day 1 Matters Overview Tasks Firms The Flock DK Firms [US_STATE] Auto L…" at bounding box center [769, 392] width 1539 height 784
click at [1436, 189] on div "HIPAA Authorization" at bounding box center [1442, 192] width 129 height 19
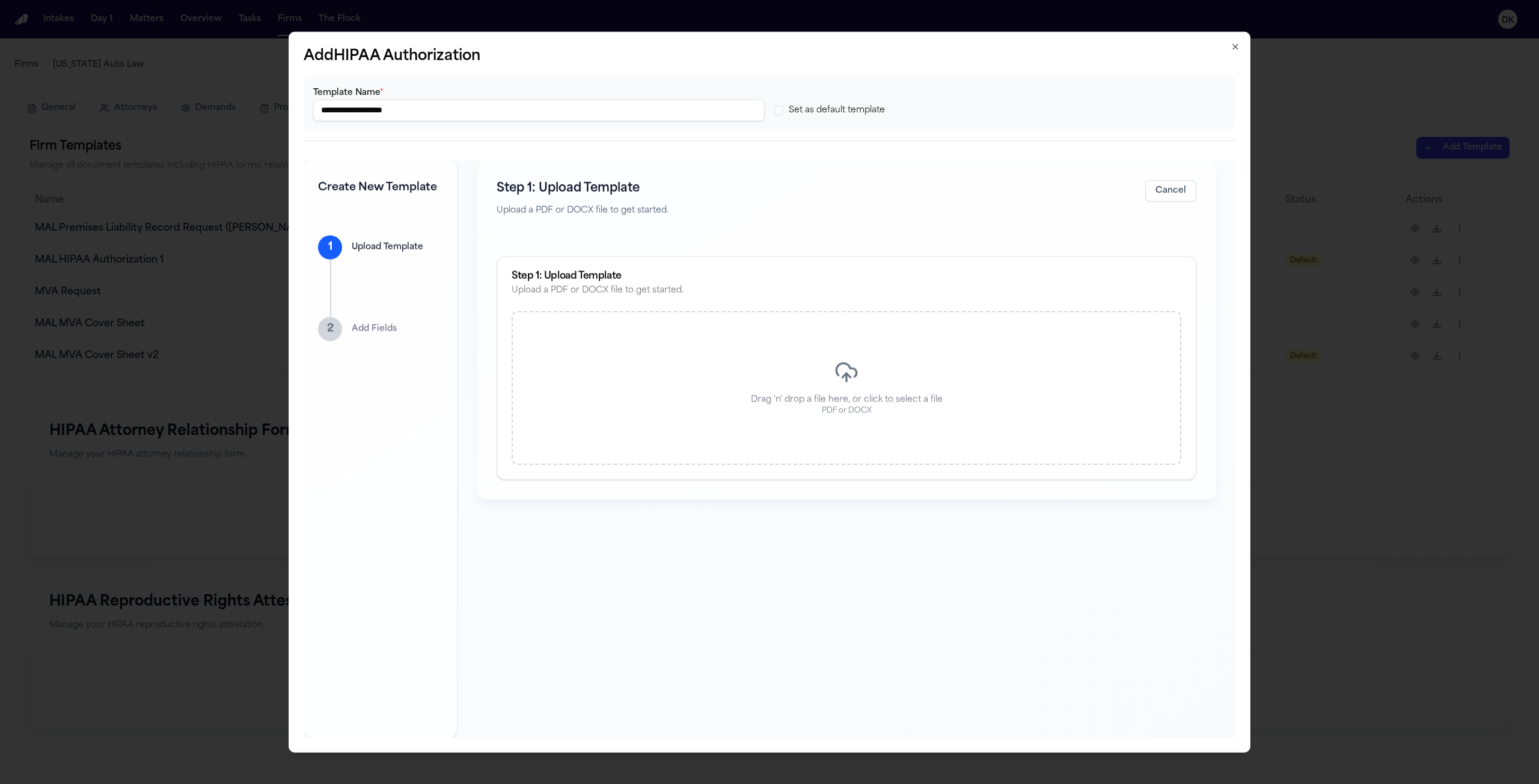
type input "**********"
drag, startPoint x: 772, startPoint y: 117, endPoint x: 781, endPoint y: 108, distance: 12.7
click at [773, 117] on div "**********" at bounding box center [769, 103] width 932 height 55
click at [781, 108] on button "Set as default template" at bounding box center [779, 110] width 10 height 10
click at [828, 362] on div "Drag 'n' drop a file here, or click to select a file PDF or DOCX" at bounding box center [846, 388] width 670 height 154
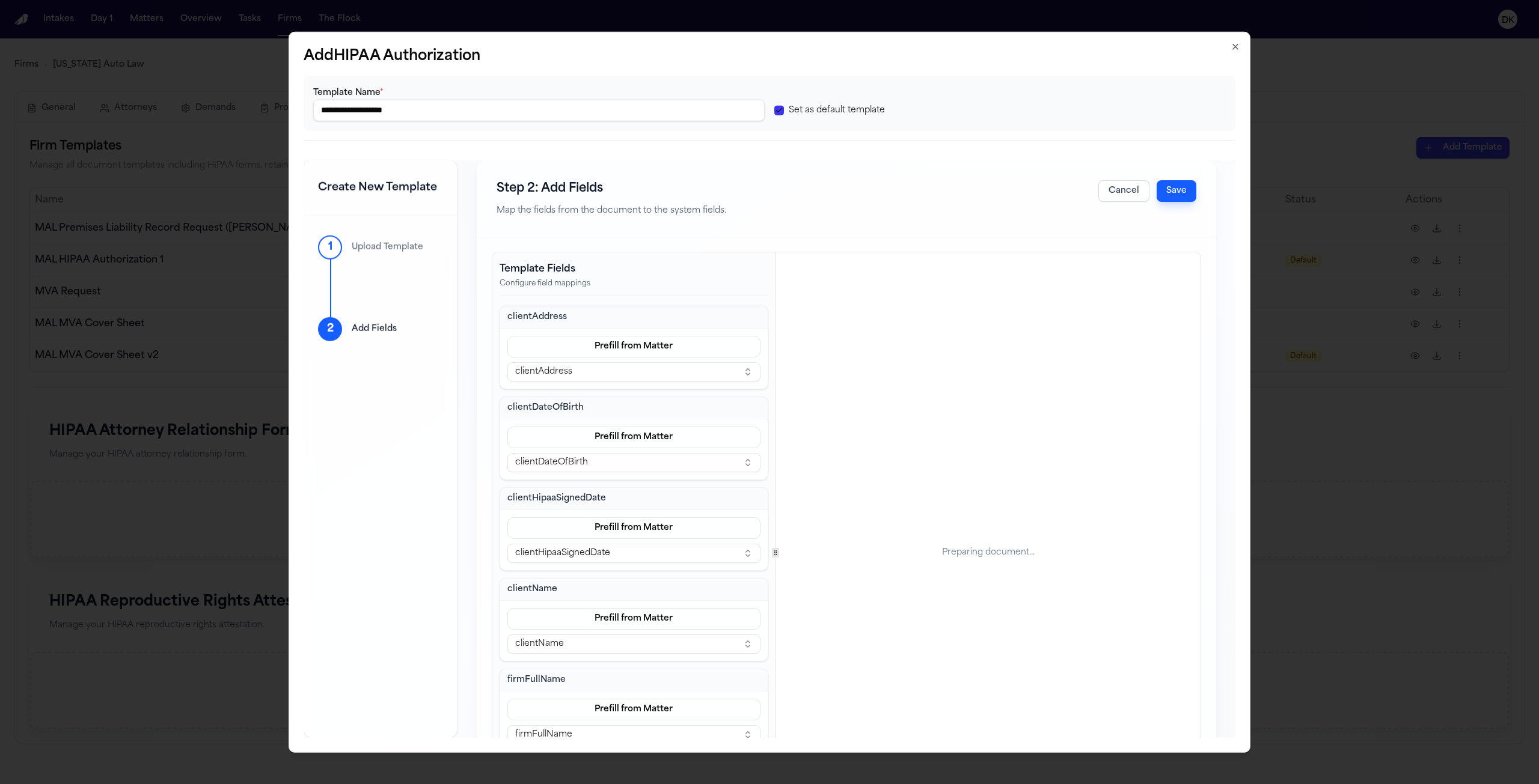
click at [777, 551] on div "Preparing document..." at bounding box center [988, 552] width 425 height 600
click at [785, 548] on div at bounding box center [782, 553] width 7 height 10
click at [840, 517] on div at bounding box center [839, 552] width 1 height 600
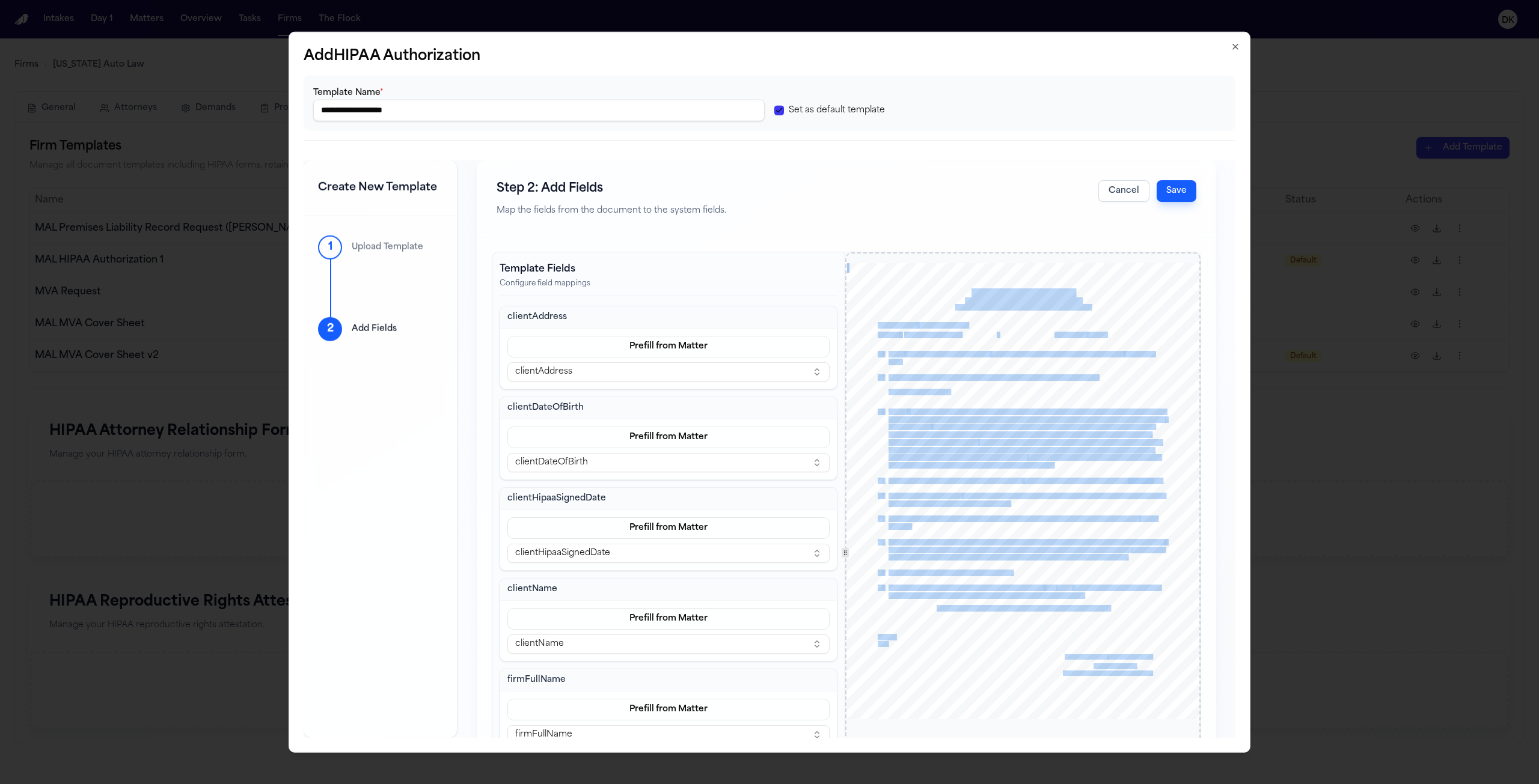
click at [843, 544] on div "Template Fields Configure field mappings clientAddress Prefill from Matter clie…" at bounding box center [846, 552] width 708 height 600
click at [842, 553] on div at bounding box center [845, 553] width 7 height 10
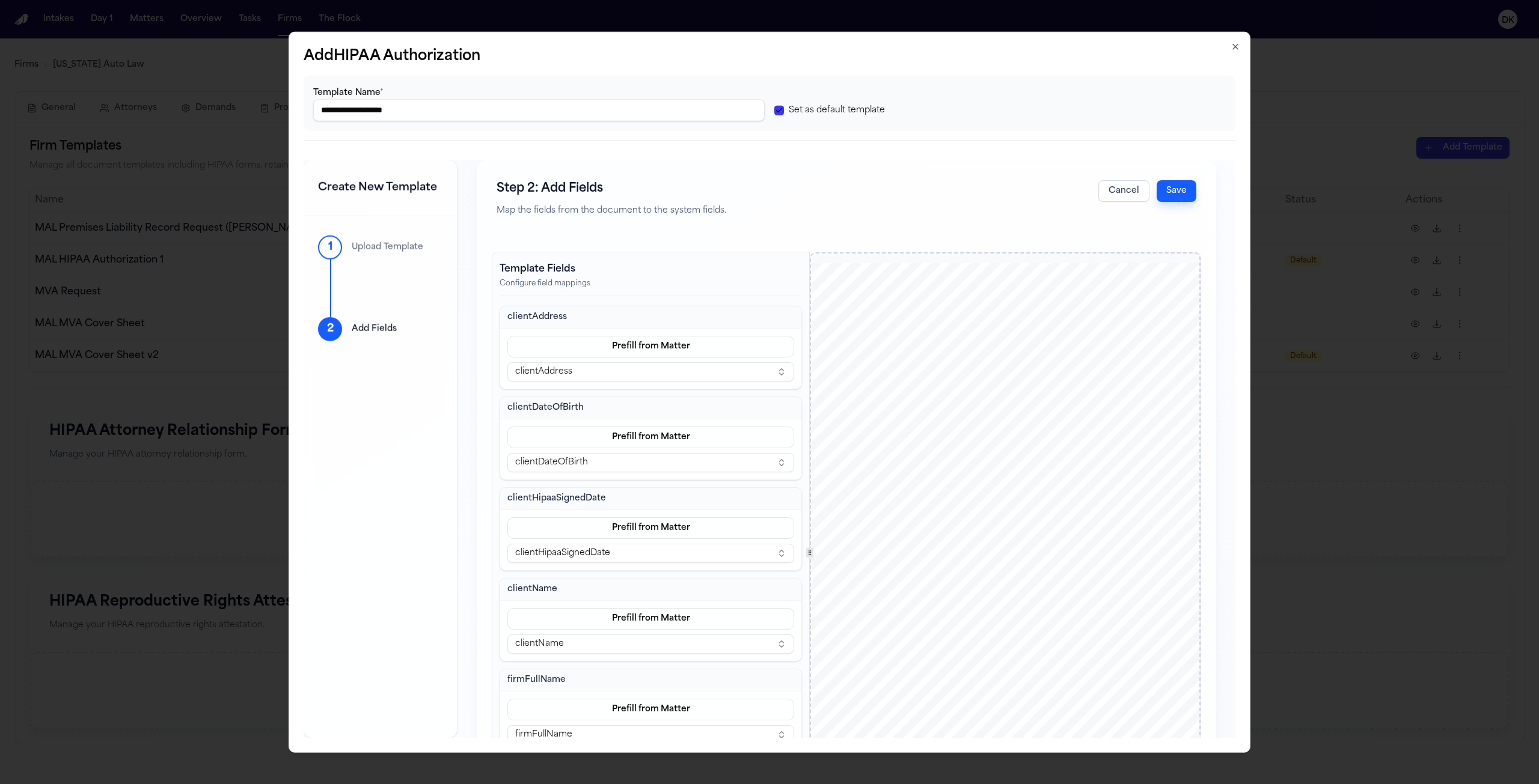
click at [883, 535] on div "HIPAA Privacy Authorization For Disclosure of Protected Health Information Rele…" at bounding box center [1005, 514] width 388 height 502
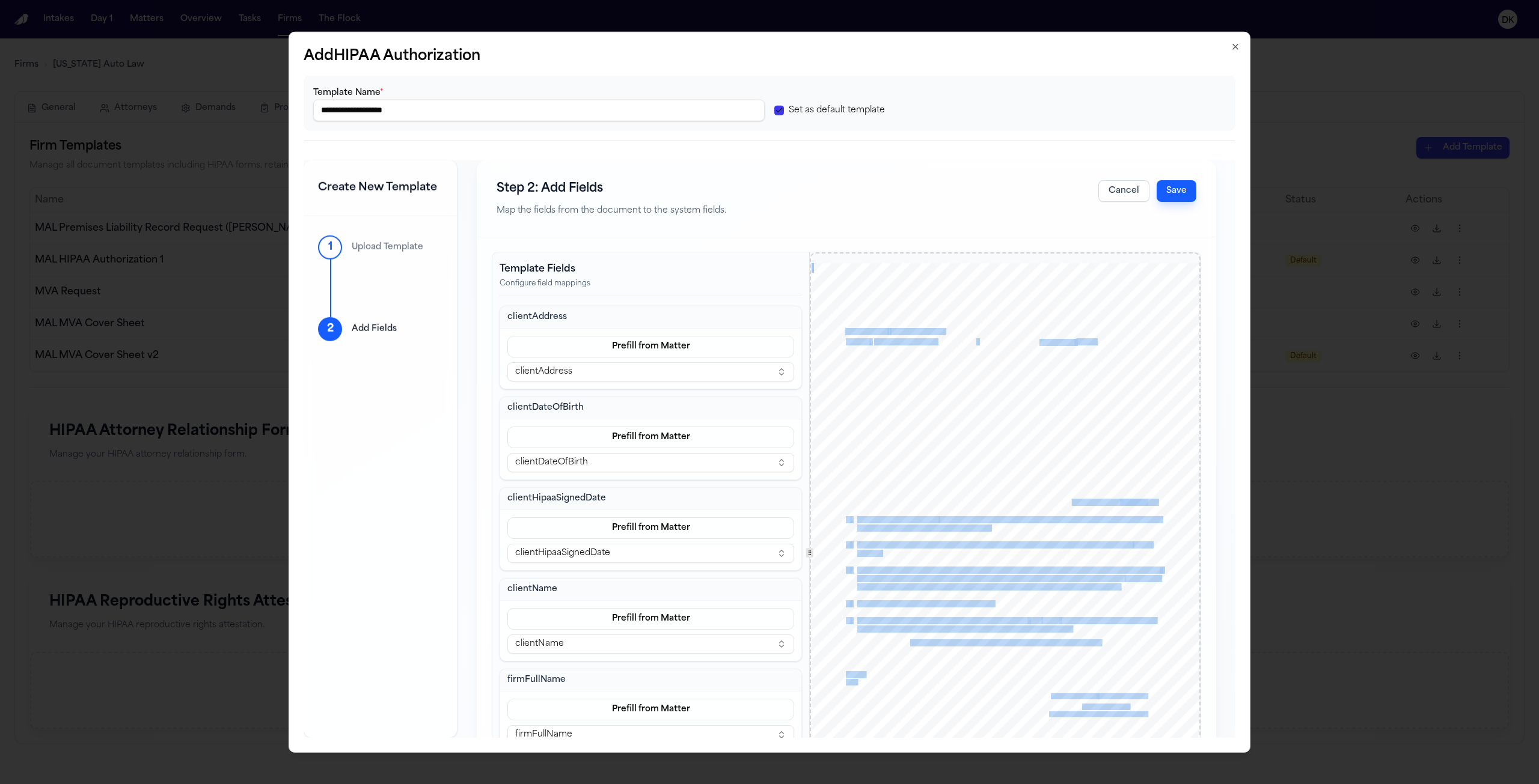
drag, startPoint x: 1054, startPoint y: 496, endPoint x: 1003, endPoint y: 430, distance: 83.4
click at [1003, 430] on div "HIPAA Privacy Authorization For Disclosure of Protected Health Information Rele…" at bounding box center [1005, 514] width 388 height 502
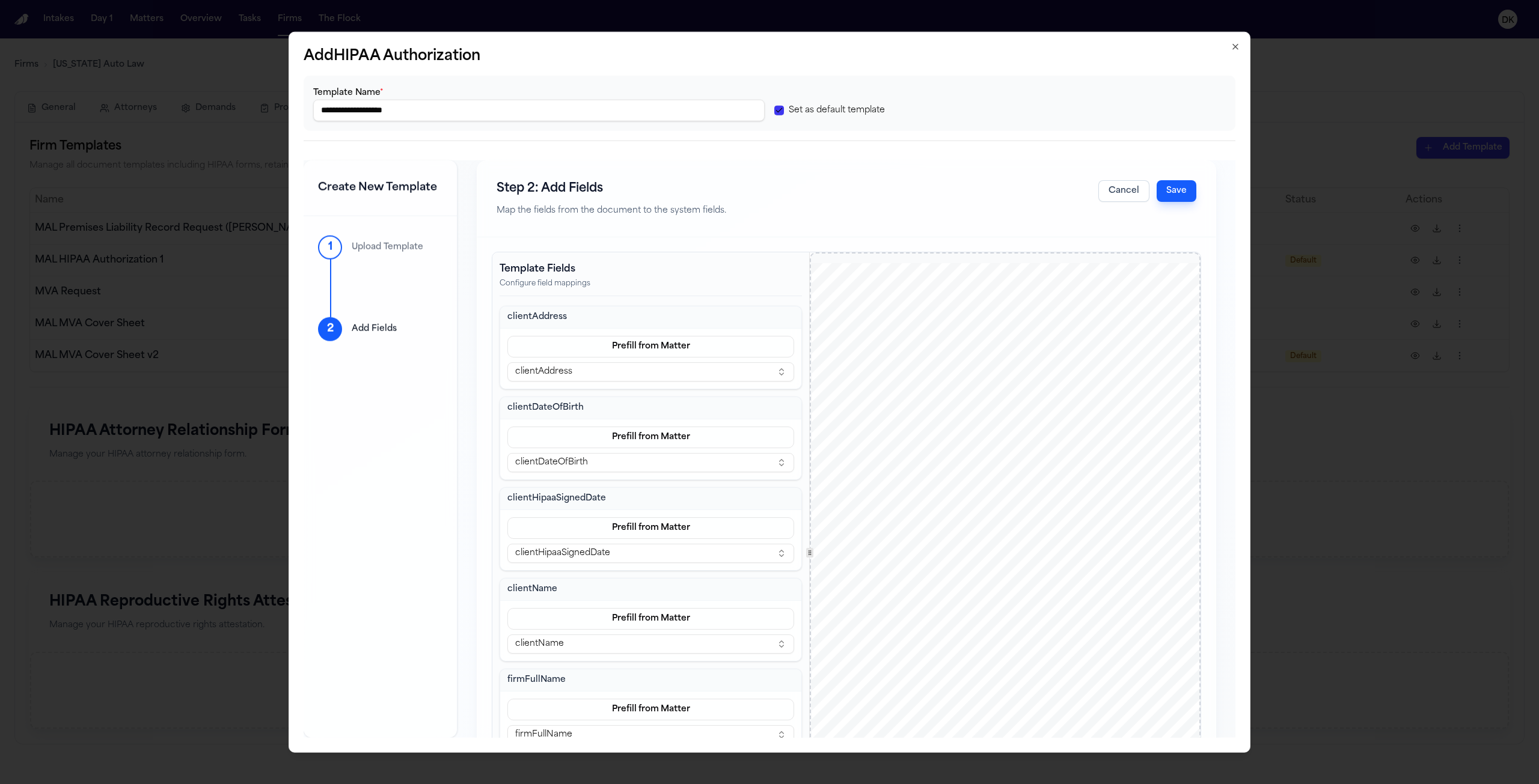
click at [1004, 450] on span "understand that medical _information may include records, if any, relating to t…" at bounding box center [1002, 452] width 289 height 7
click at [1010, 477] on span "ransmitted diseases, acquire [MEDICAL_DATA] syndrome" at bounding box center [1083, 477] width 147 height 7
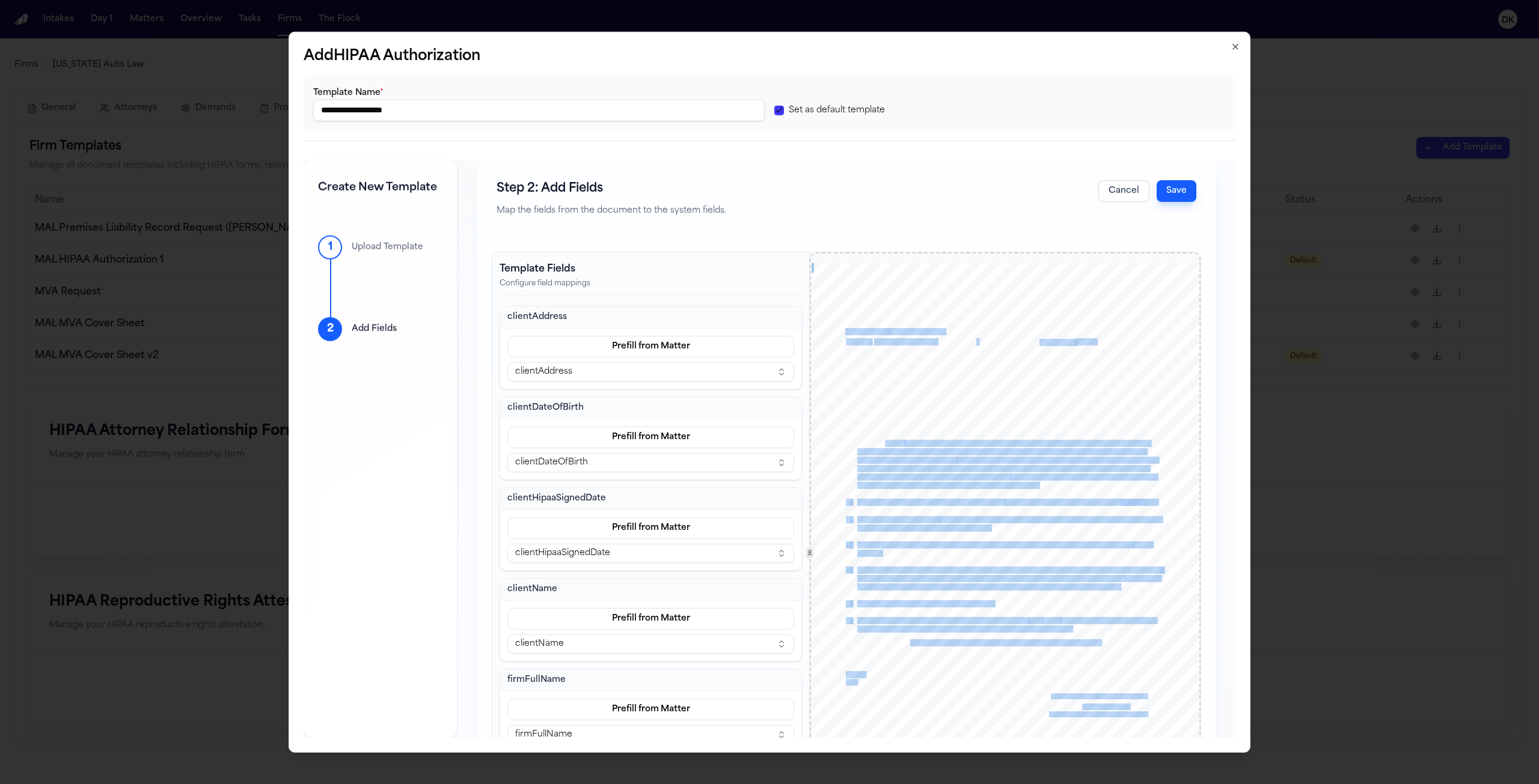
drag, startPoint x: 1011, startPoint y: 486, endPoint x: 881, endPoint y: 442, distance: 137.2
click at [881, 442] on div "HIPAA Privacy Authorization For Disclosure of Protected Health Information Rele…" at bounding box center [1005, 514] width 388 height 502
click at [881, 442] on span "rays, photographs," at bounding box center [881, 444] width 47 height 7
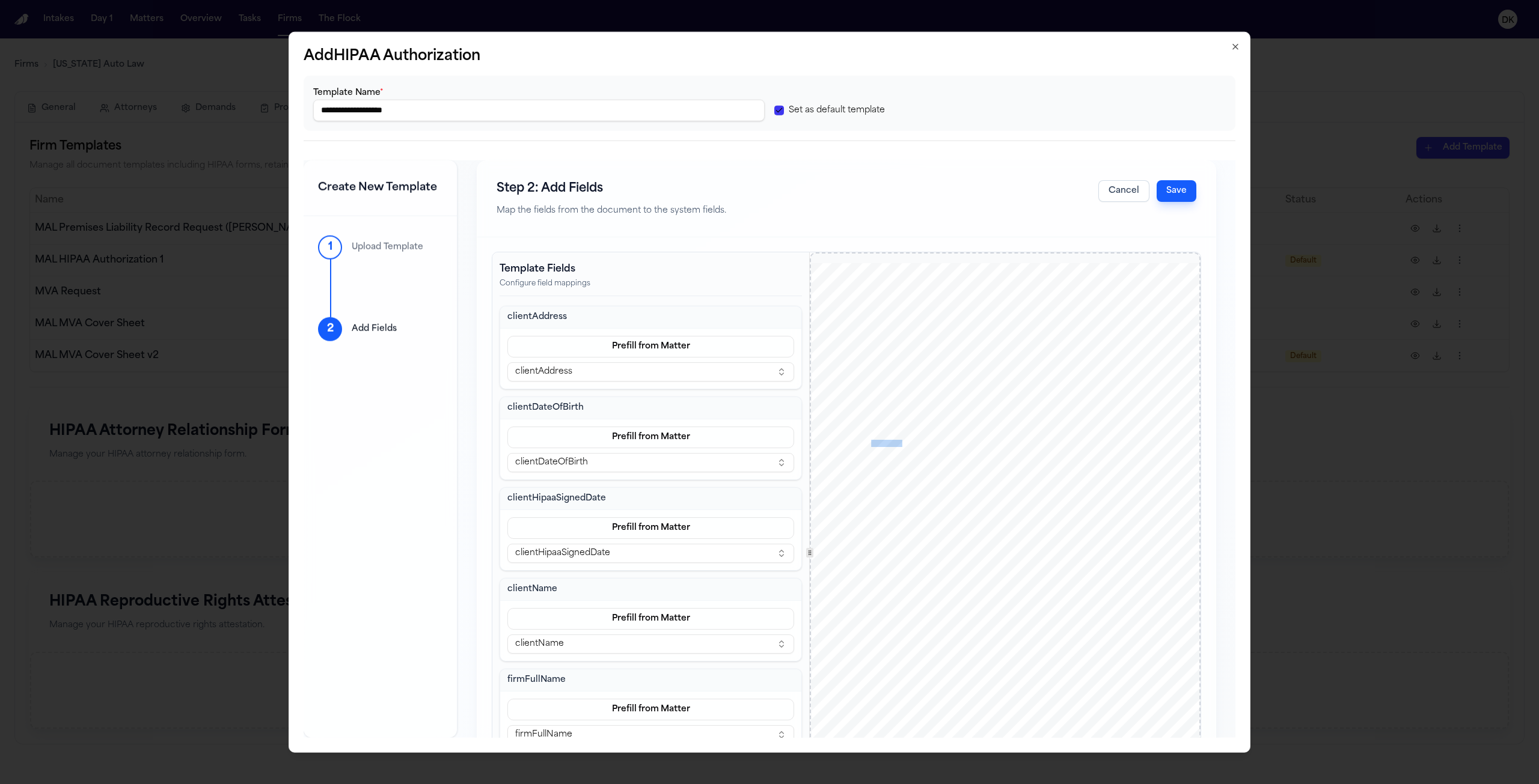
click at [881, 442] on span "rays, photographs," at bounding box center [881, 444] width 47 height 7
click at [1032, 453] on span "understand that medical _information may include records, if any, relating to t…" at bounding box center [1002, 452] width 289 height 7
click at [1031, 453] on span "understand that medical _information may include records, if any, relating to t…" at bounding box center [1002, 452] width 289 height 7
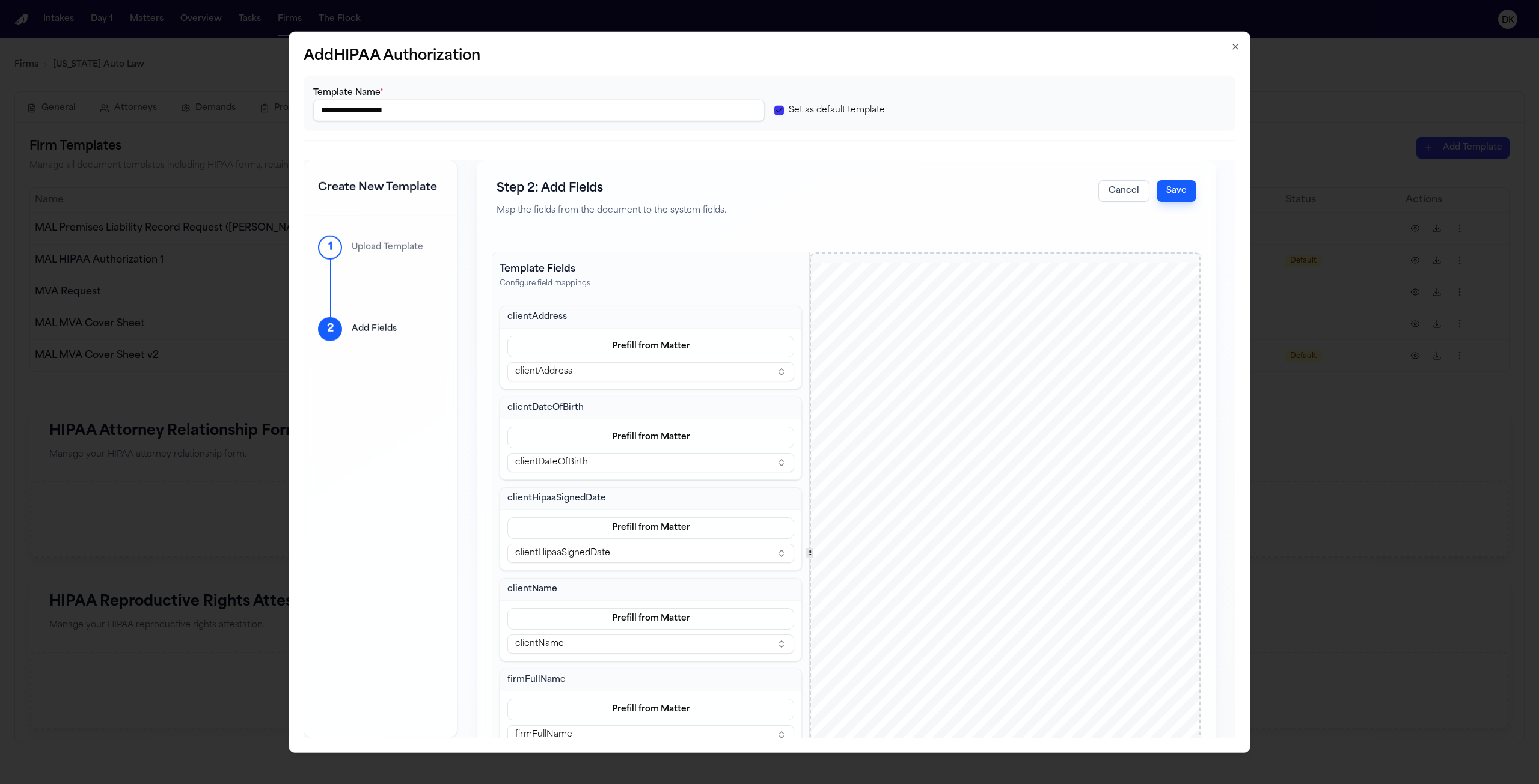
click at [1026, 486] on div "HIPAA Privacy Authorization For Disclosure of Protected Health Information Rele…" at bounding box center [1005, 514] width 388 height 502
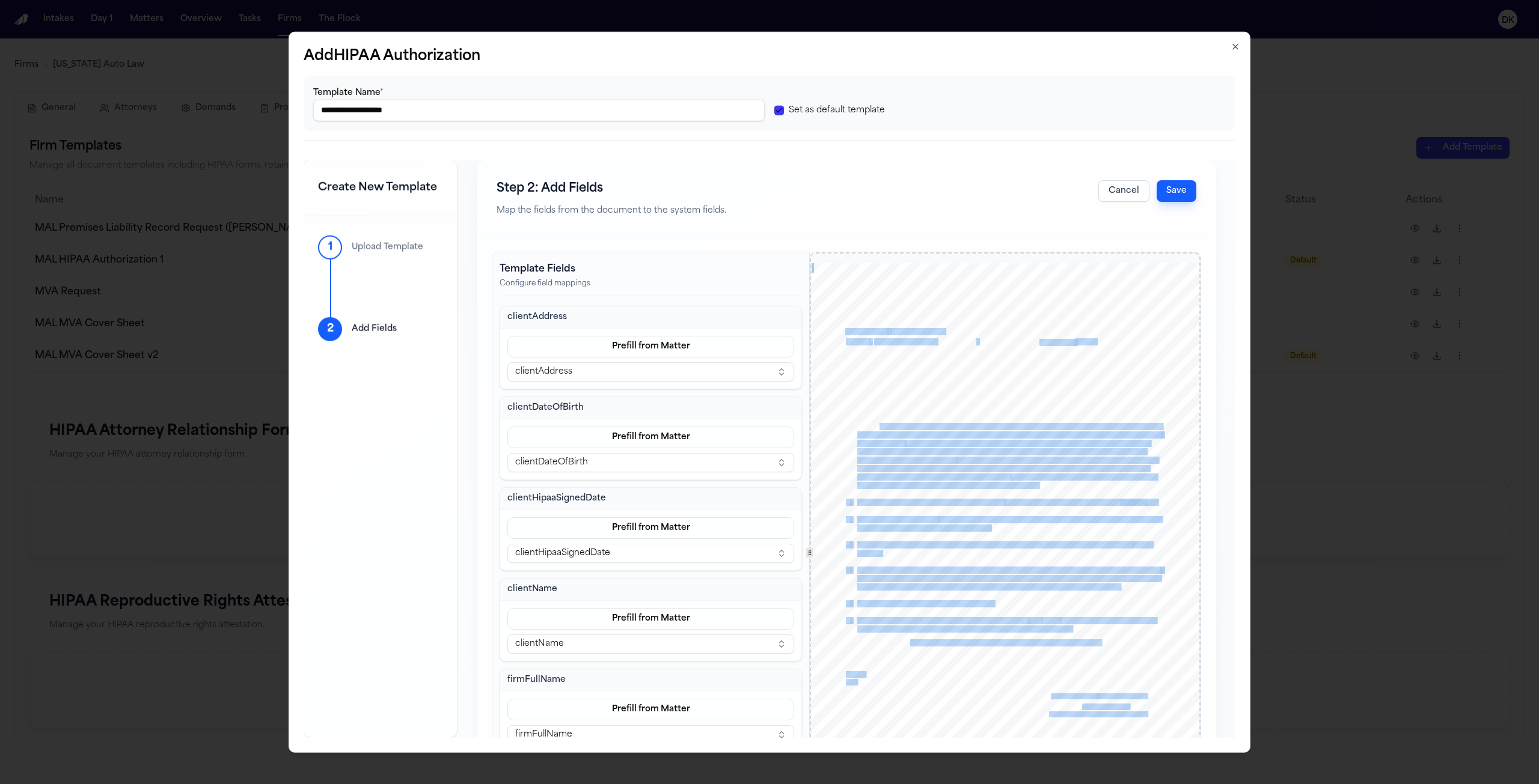
drag, startPoint x: 979, startPoint y: 479, endPoint x: 873, endPoint y: 425, distance: 119.0
click at [874, 426] on div "HIPAA Privacy Authorization For Disclosure of Protected Health Information Rele…" at bounding box center [1005, 514] width 388 height 502
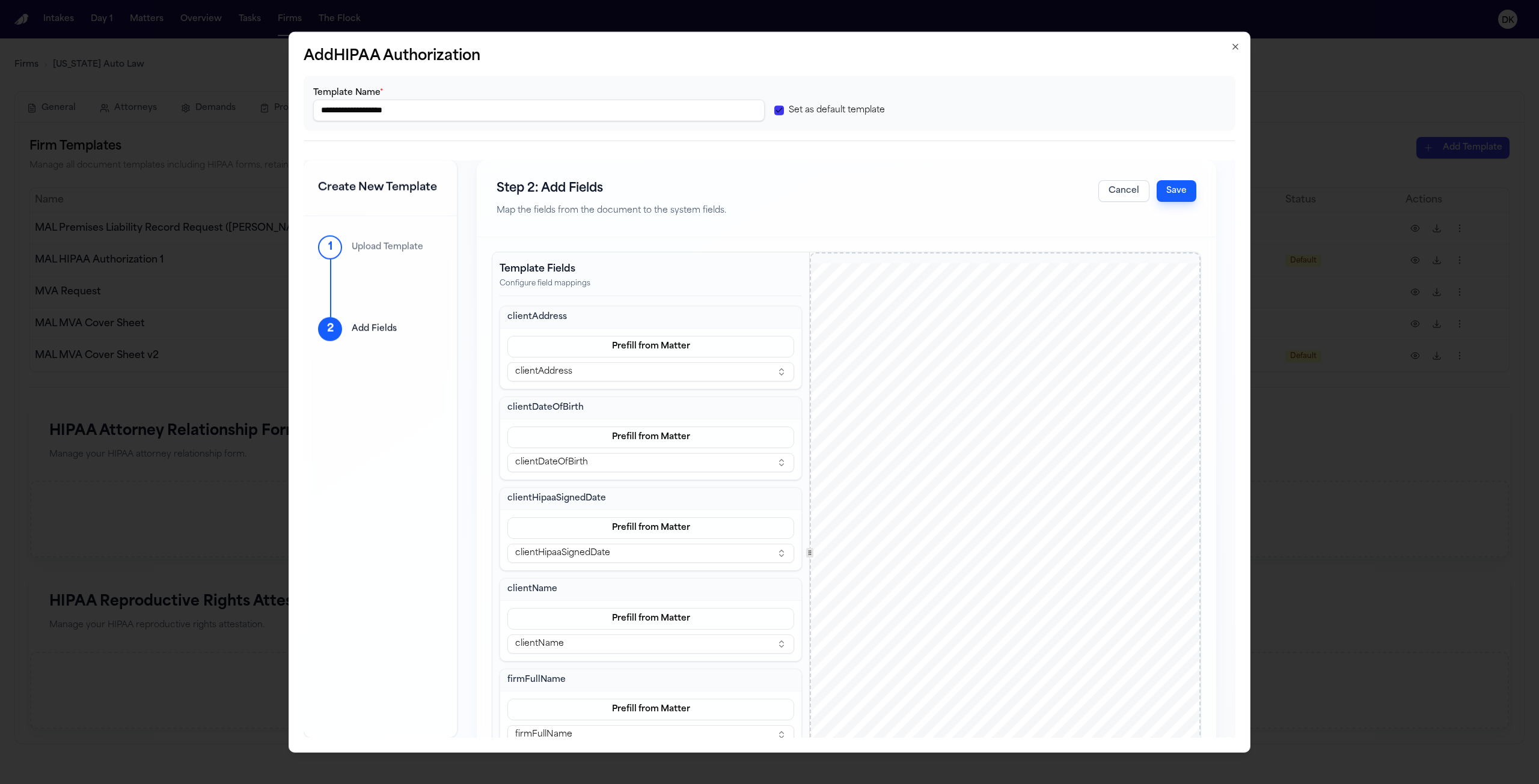
click at [873, 425] on span "I hereby" at bounding box center [868, 427] width 21 height 7
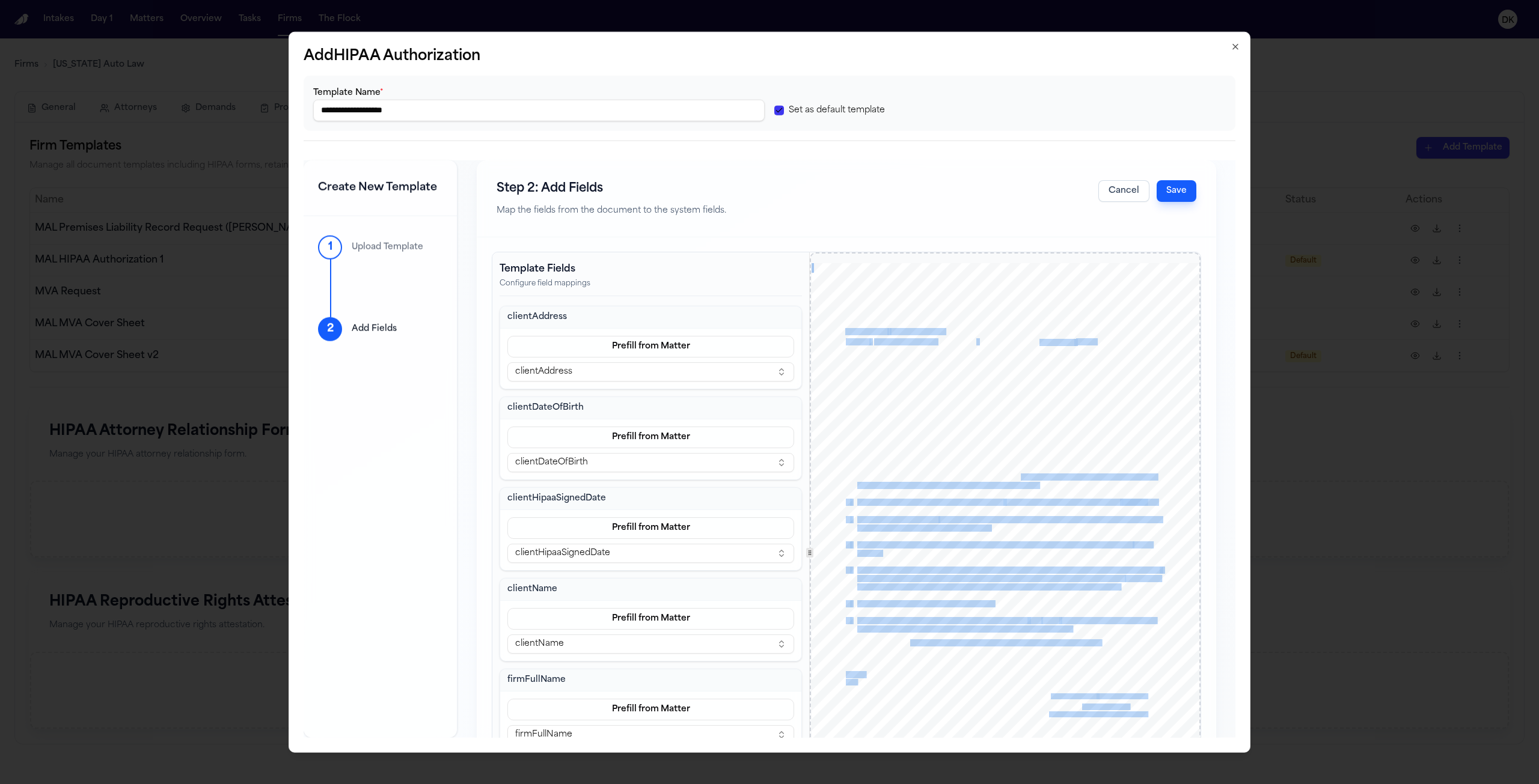
drag, startPoint x: 850, startPoint y: 427, endPoint x: 1017, endPoint y: 473, distance: 173.2
click at [1017, 473] on div "HIPAA Privacy Authorization For Disclosure of Protected Health Information Rele…" at bounding box center [1005, 514] width 388 height 502
click at [1015, 468] on span "information regarding [MEDICAL_DATA] and infections, defined by [US_STATE] Depa…" at bounding box center [1003, 469] width 292 height 7
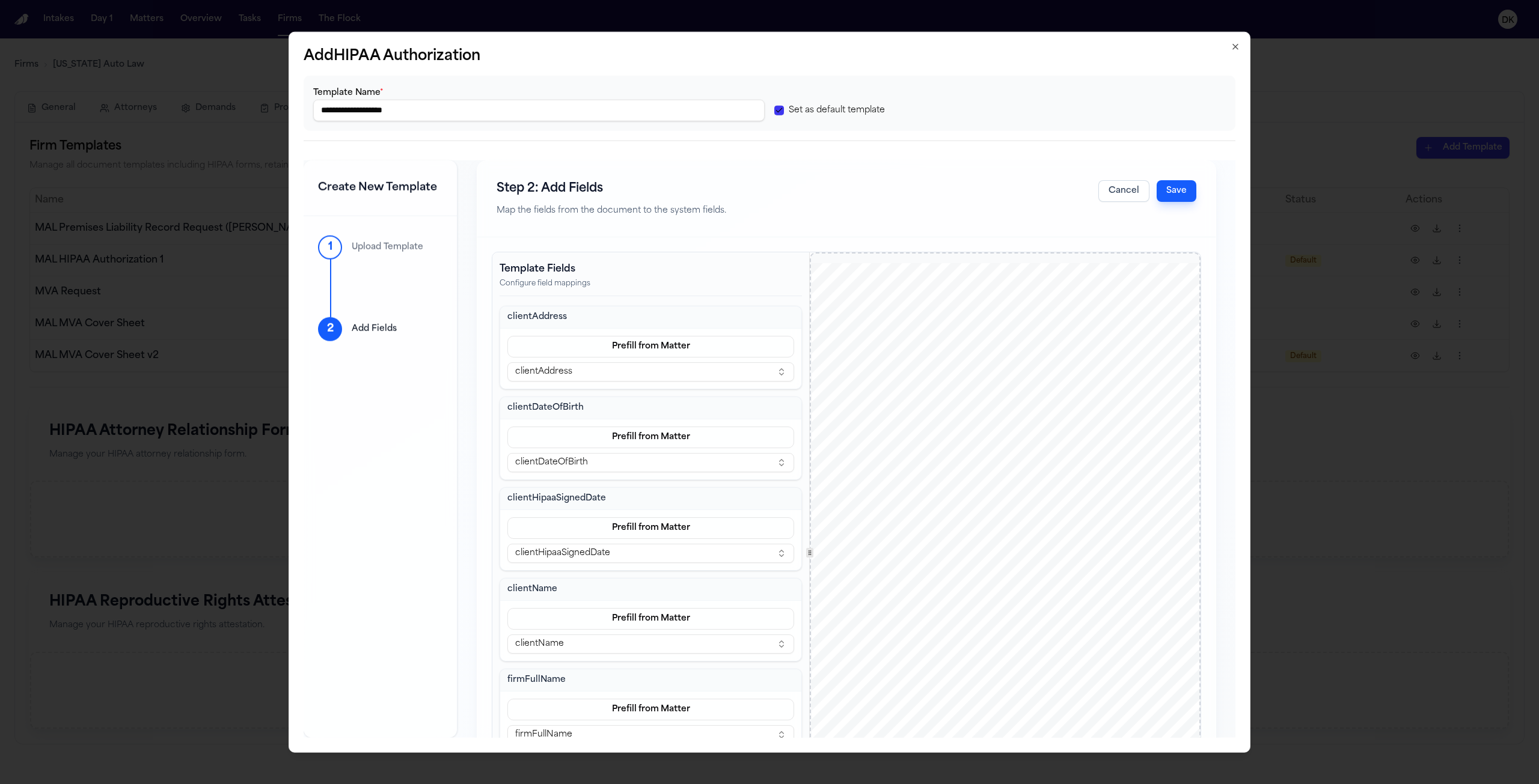
drag, startPoint x: 1004, startPoint y: 482, endPoint x: 858, endPoint y: 421, distance: 158.2
click at [858, 421] on div "HIPAA Privacy Authorization For Disclosure of Protected Health Information Rele…" at bounding box center [1005, 514] width 388 height 502
click at [1179, 197] on button "Save" at bounding box center [1176, 190] width 40 height 21
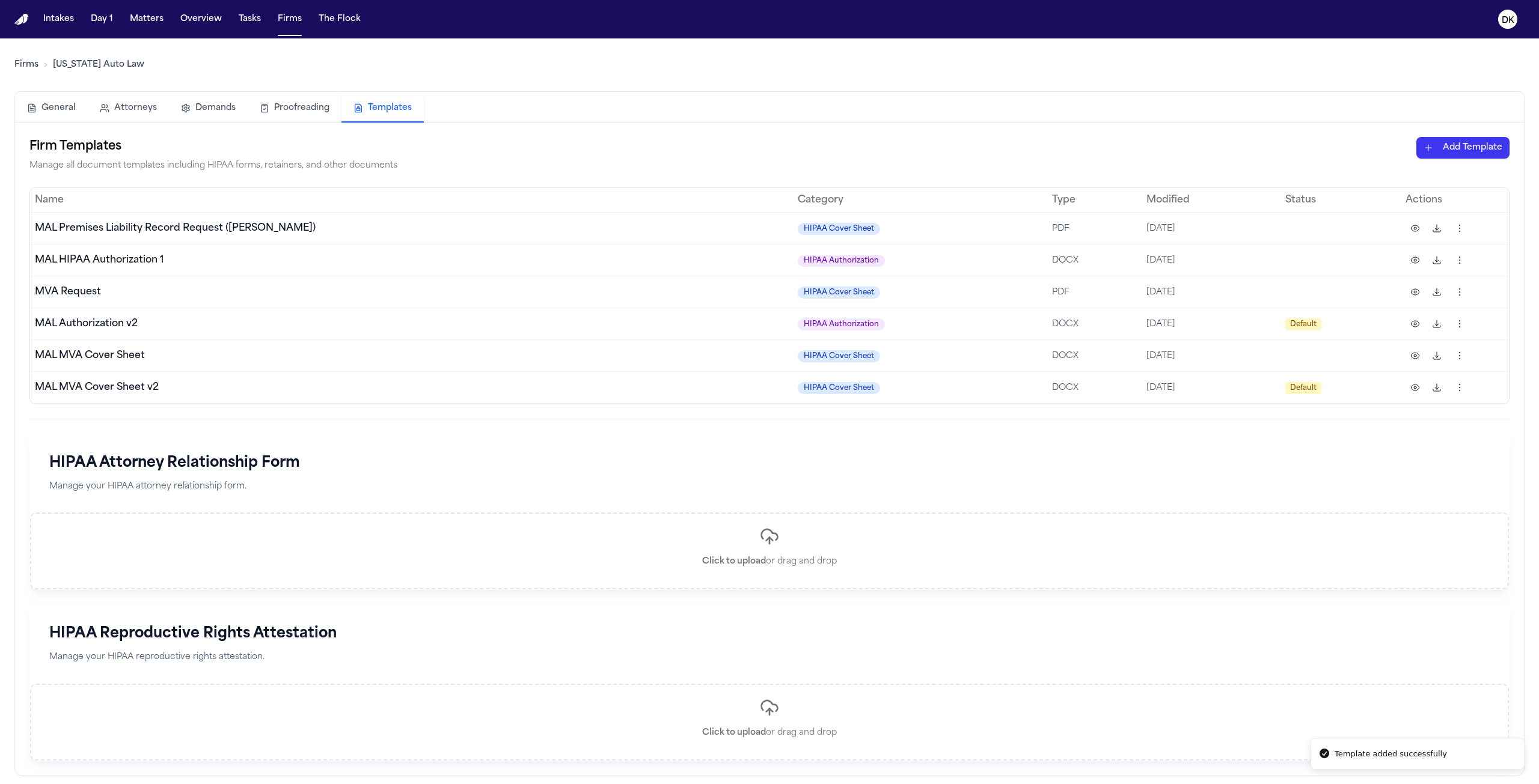
click at [549, 394] on td "MAL MVA Cover Sheet v2" at bounding box center [411, 387] width 763 height 32
click at [364, 69] on div "Firms [US_STATE] Auto Law" at bounding box center [769, 65] width 1510 height 34
